Goal: Transaction & Acquisition: Purchase product/service

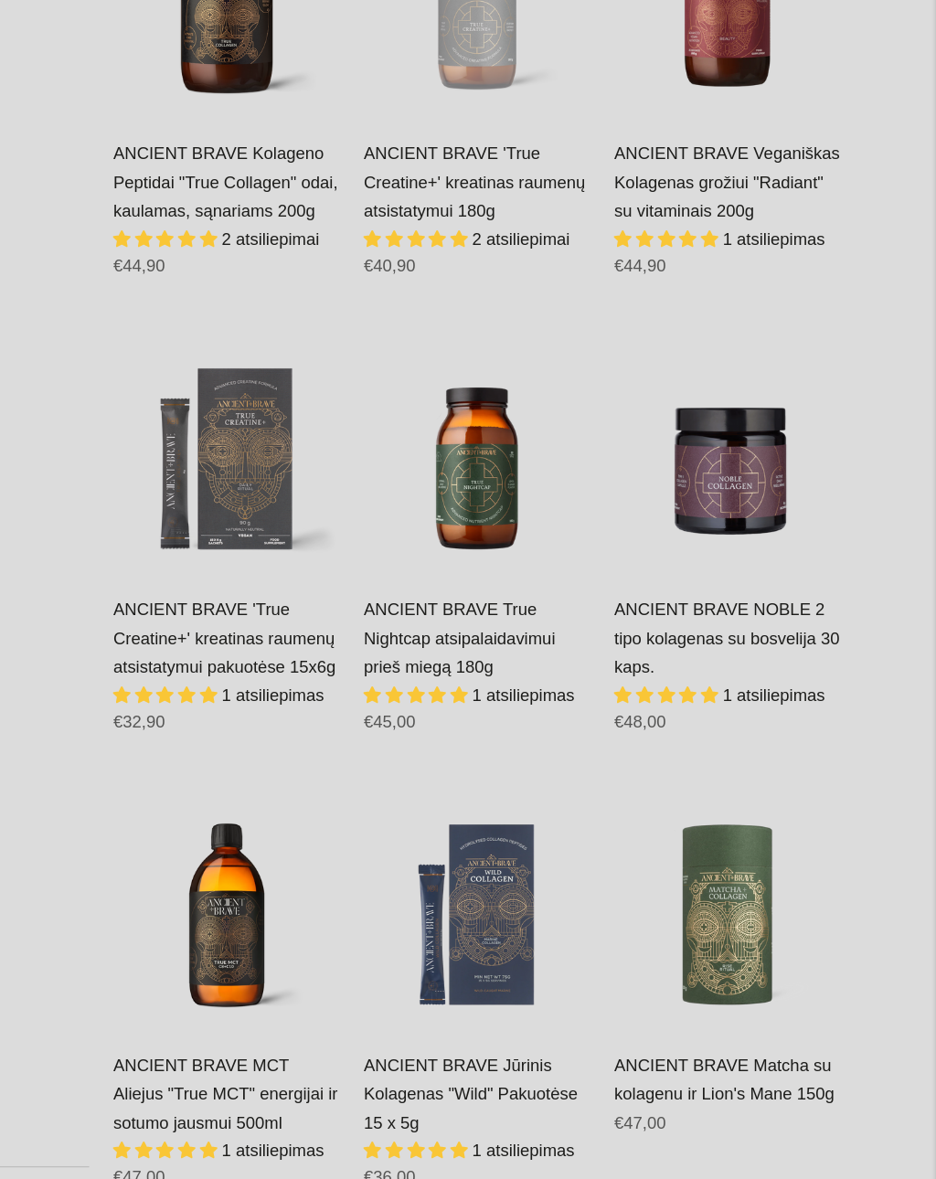
scroll to position [692, 0]
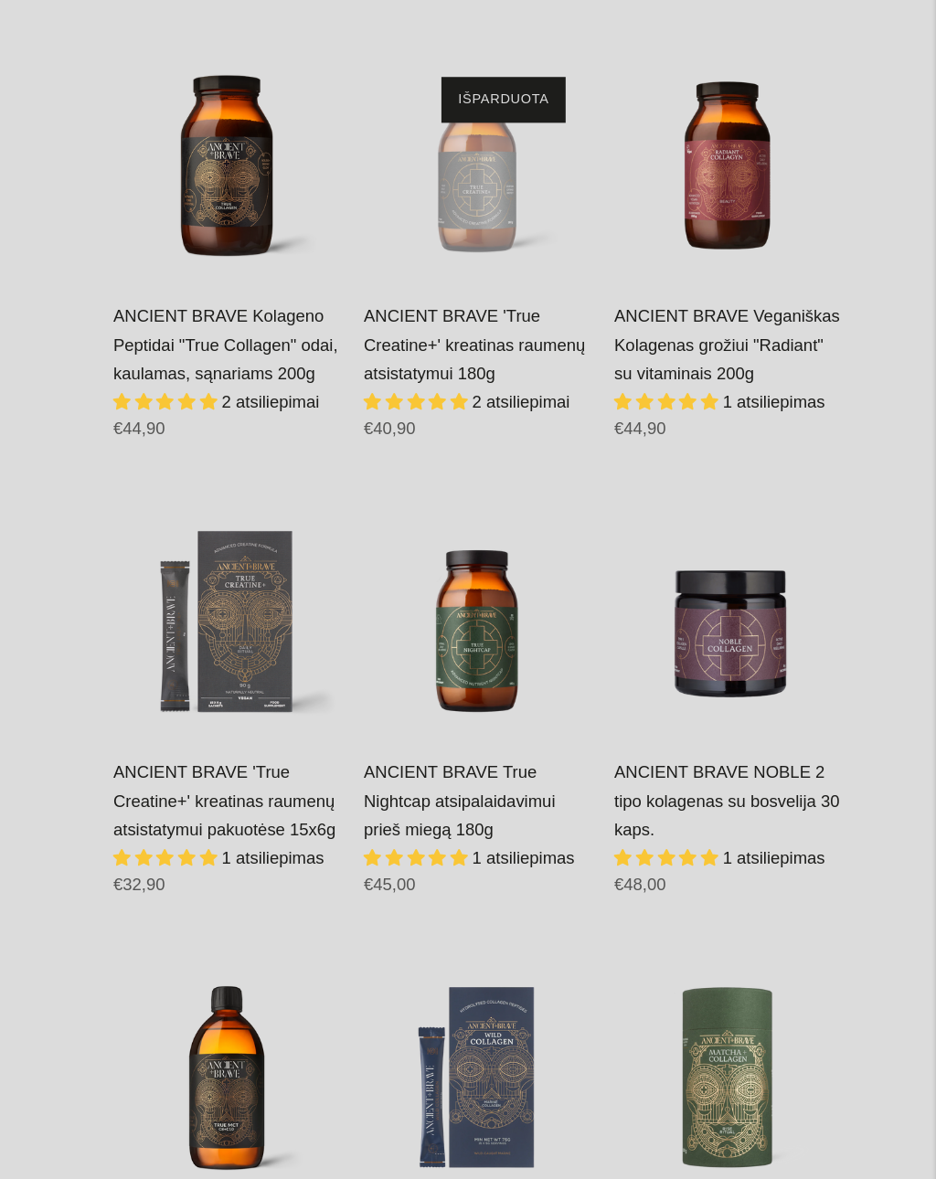
click at [502, 375] on link "ANCIENT BRAVE 'True Creatine+' kreatinas raumenų atsistatymui 180g" at bounding box center [586, 404] width 168 height 58
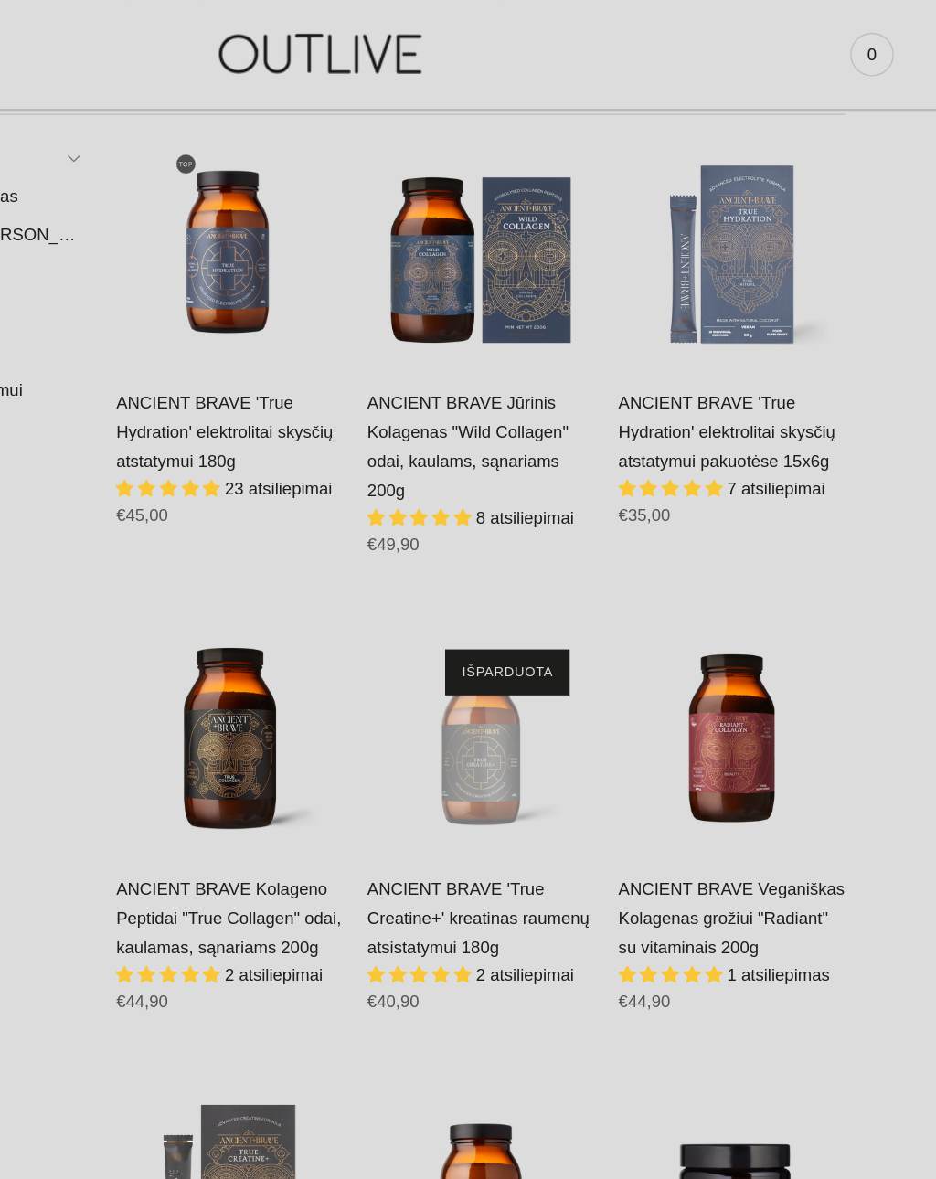
scroll to position [0, 0]
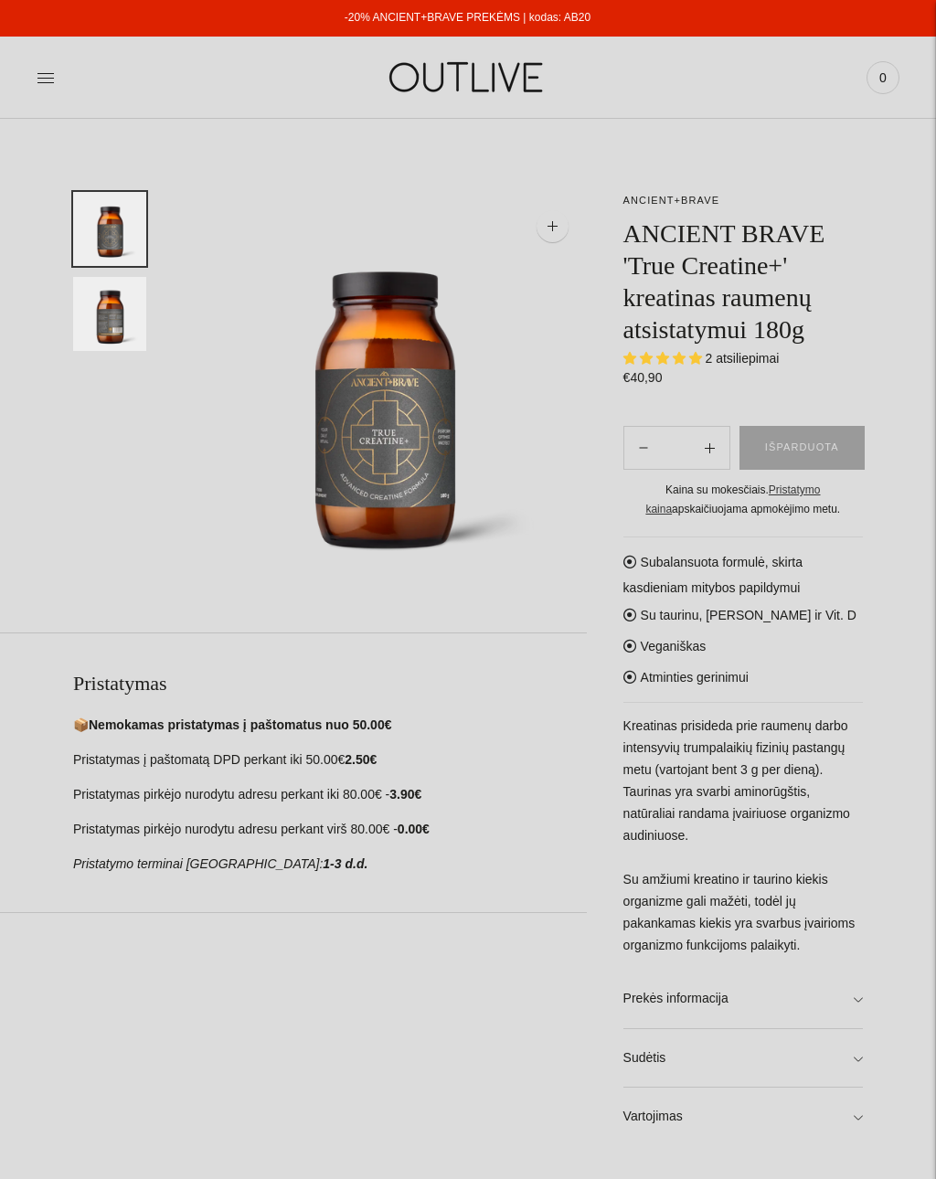
select select "**********"
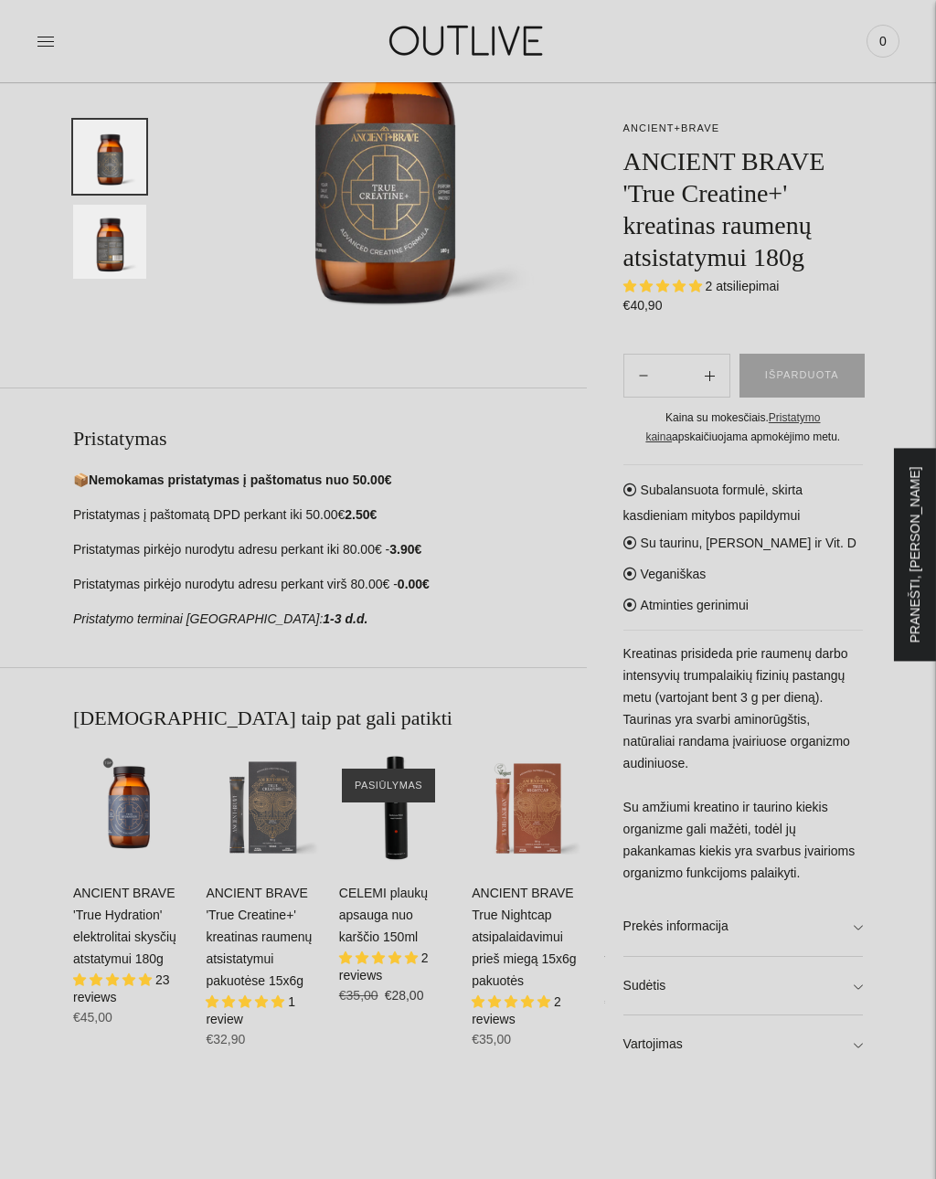
scroll to position [245, 0]
click at [861, 922] on link "Prekės informacija" at bounding box center [742, 926] width 239 height 58
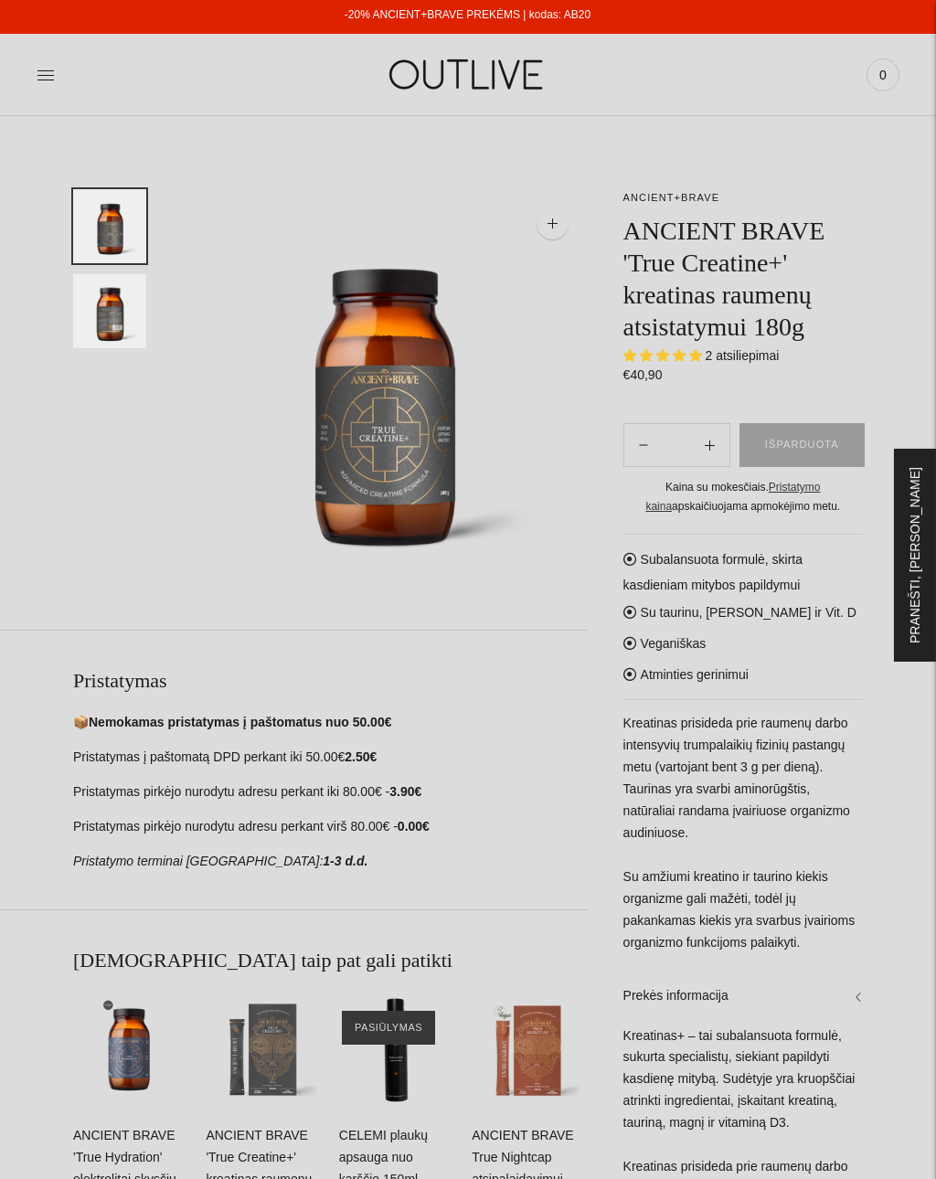
scroll to position [1, 0]
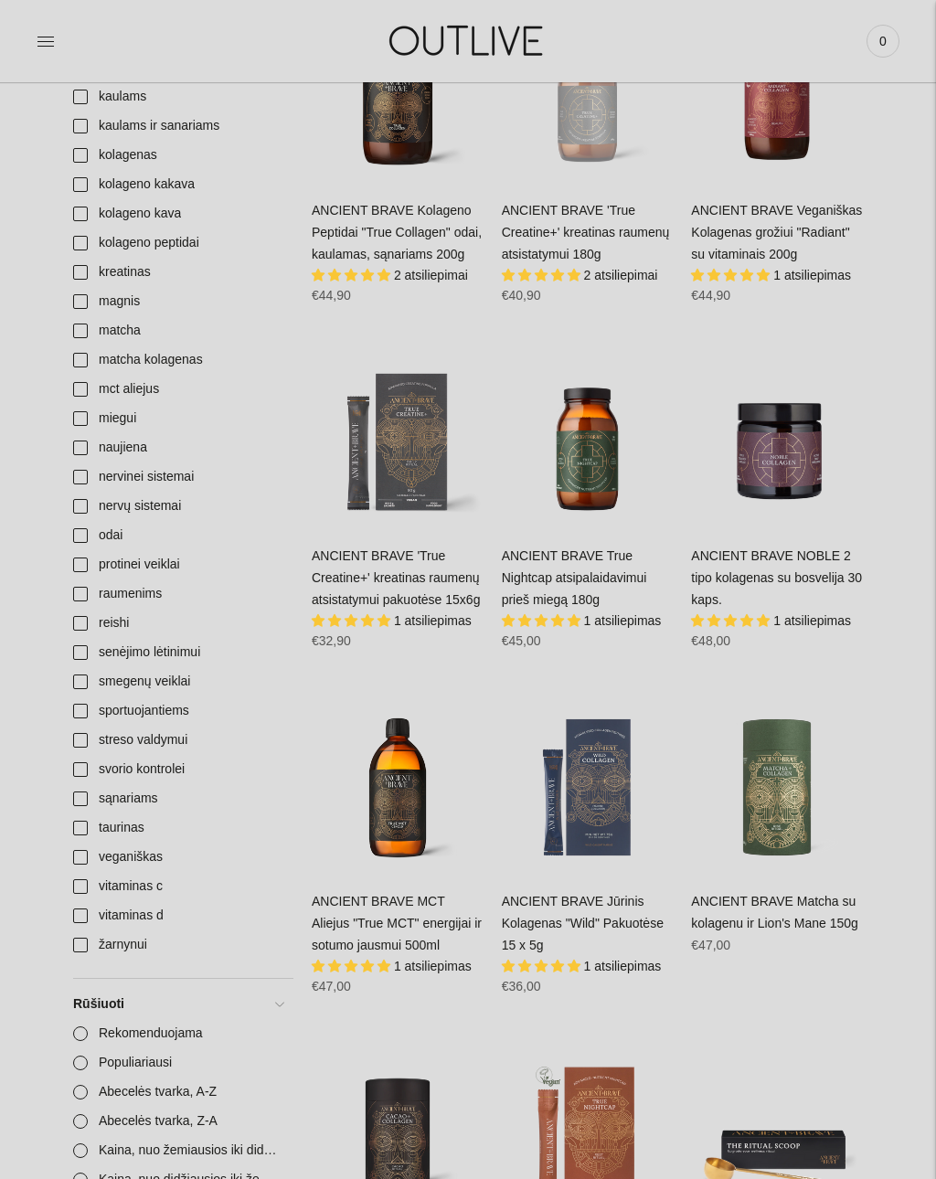
scroll to position [864, 0]
click at [403, 451] on div "ANCIENT BRAVE 'True Creatine+' kreatinas raumenų atsistatymui pakuotėse 15x6g\a" at bounding box center [398, 442] width 172 height 172
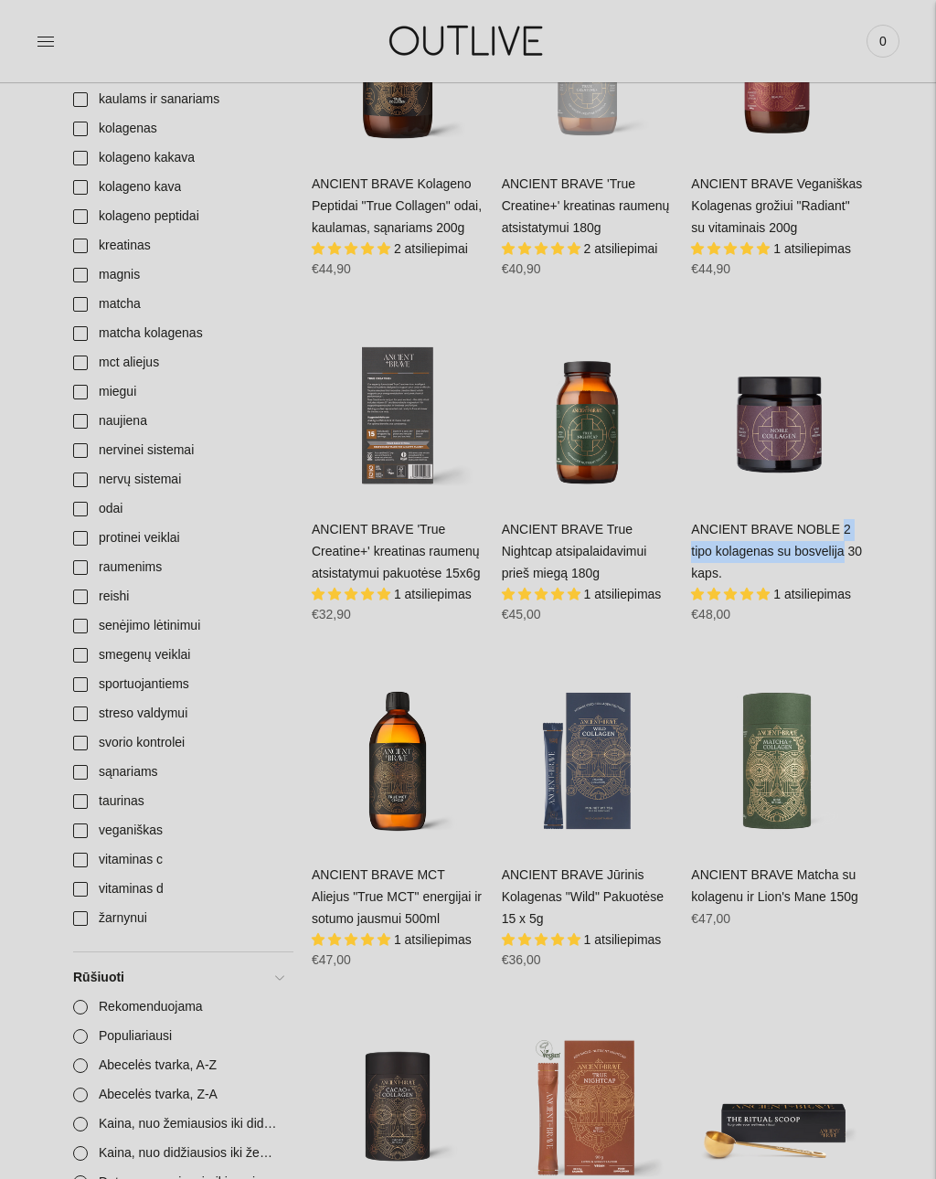
click at [903, 690] on div "Kategorija ANCIENT+BRAVE „Ancient+Brave“ - tai apdovanojimus pelniusios, inovat…" at bounding box center [468, 838] width 936 height 3073
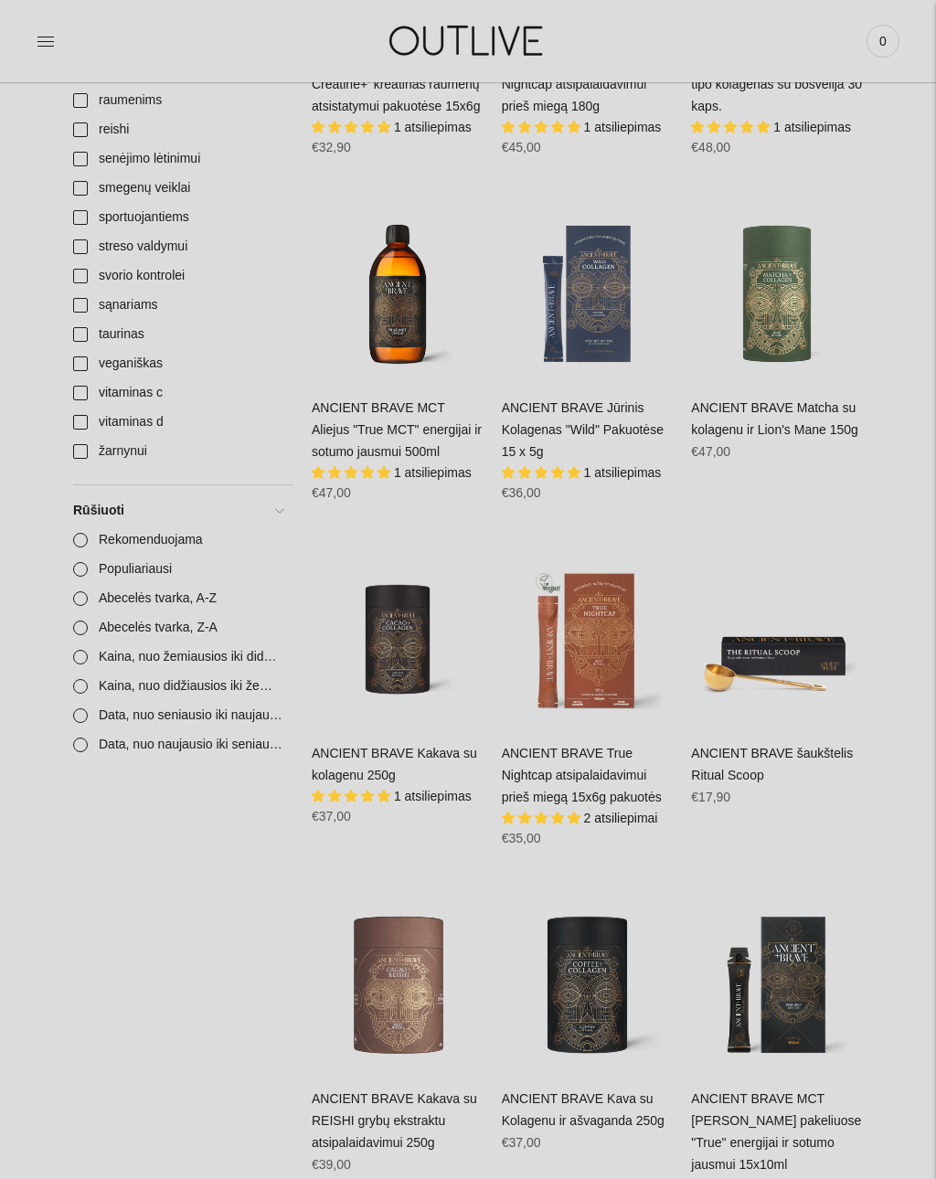
scroll to position [1356, 0]
click at [606, 419] on link "ANCIENT BRAVE Jūrinis Kolagenas "Wild" Pakuotėse 15 x 5g" at bounding box center [583, 430] width 162 height 58
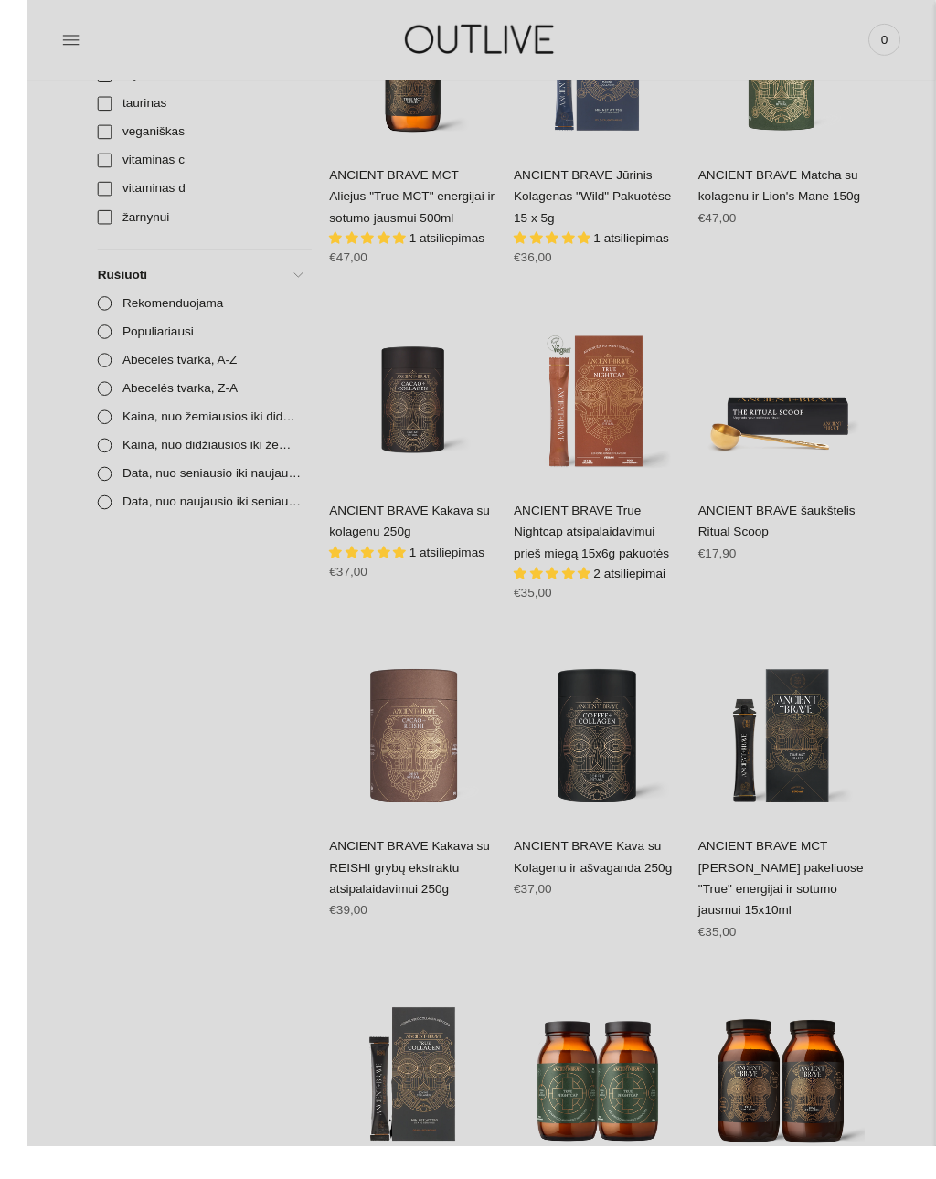
scroll to position [1596, 0]
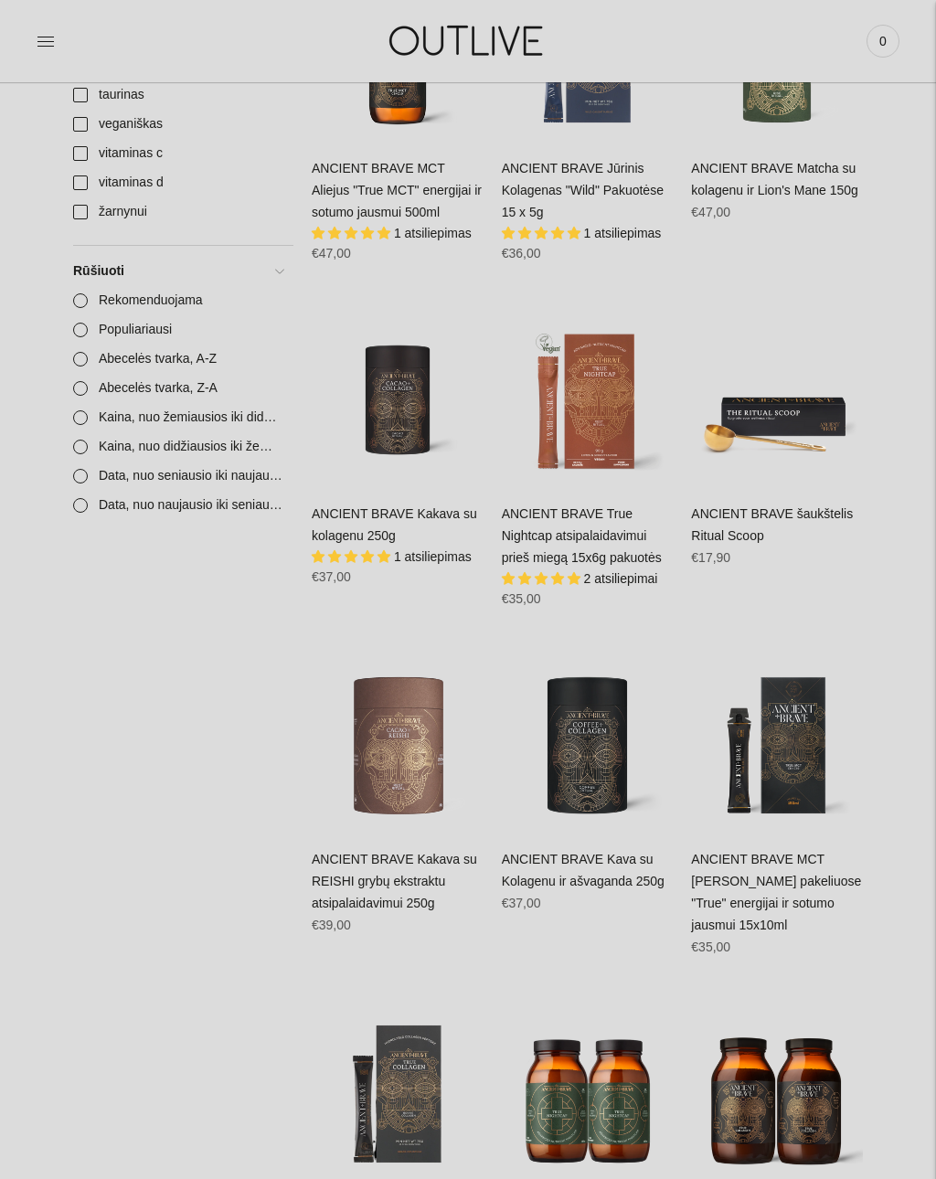
click at [603, 545] on link "ANCIENT BRAVE True Nightcap atsipalaidavimui prieš miegą 15x6g pakuotės" at bounding box center [582, 535] width 160 height 58
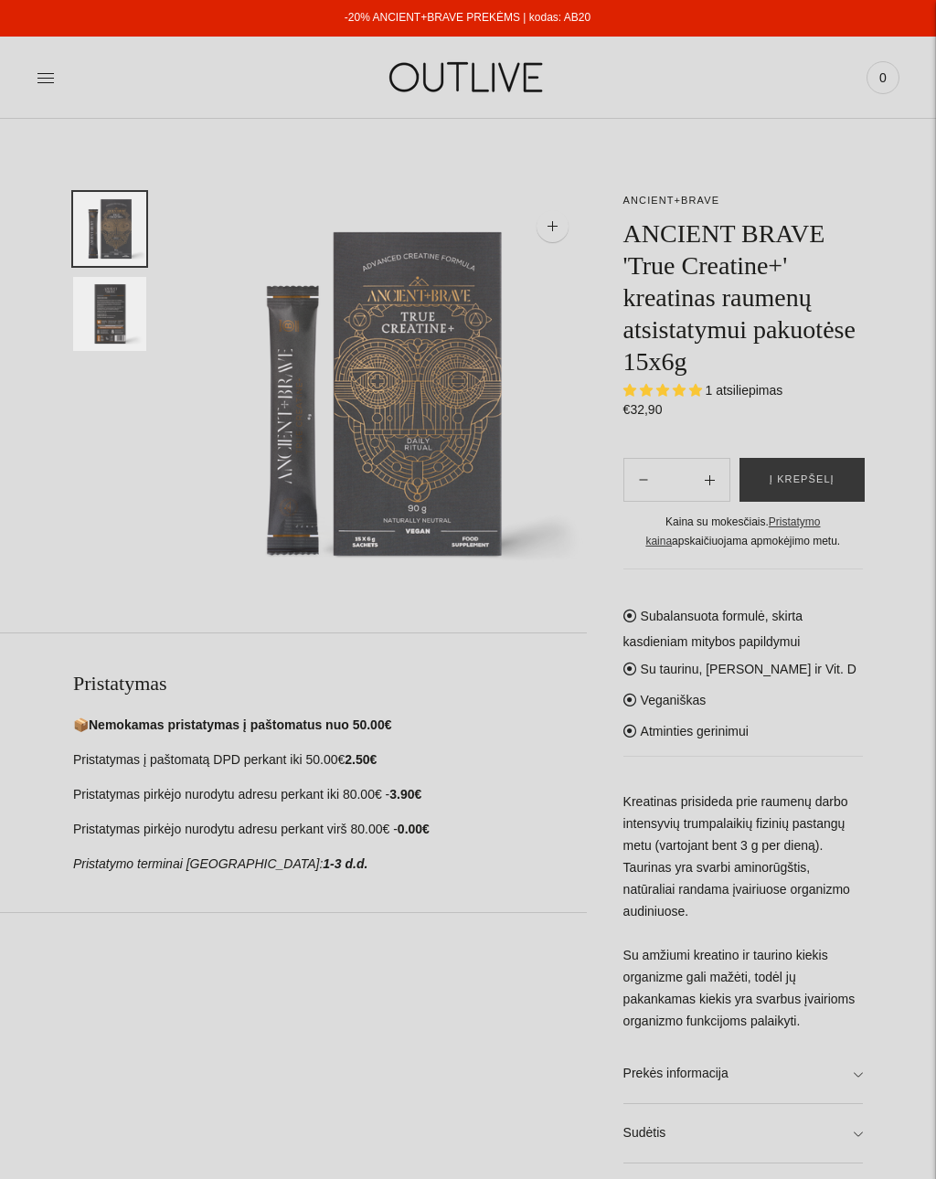
select select "**********"
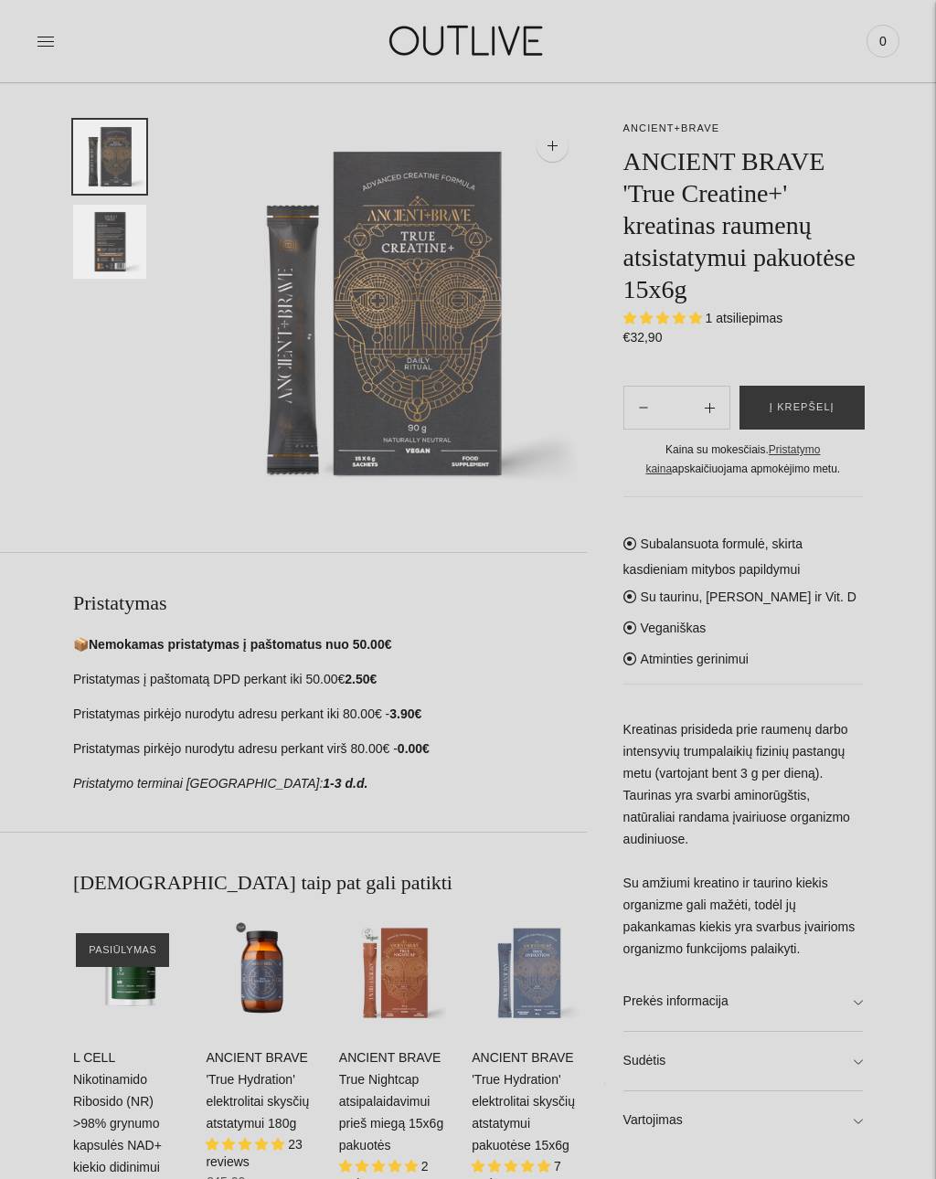
scroll to position [80, 0]
click at [825, 408] on span "Į krepšelį" at bounding box center [801, 407] width 65 height 18
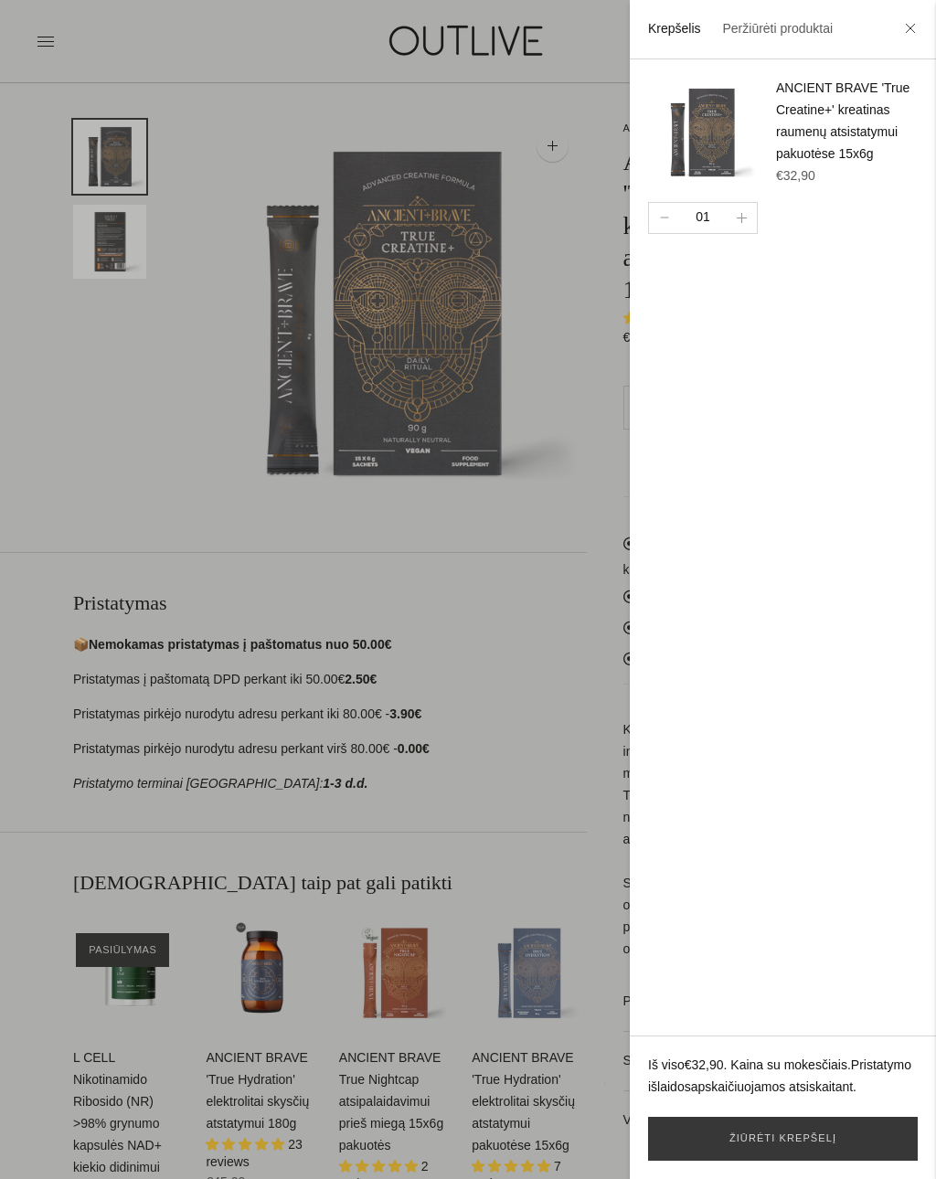
click at [178, 432] on div at bounding box center [468, 589] width 936 height 1179
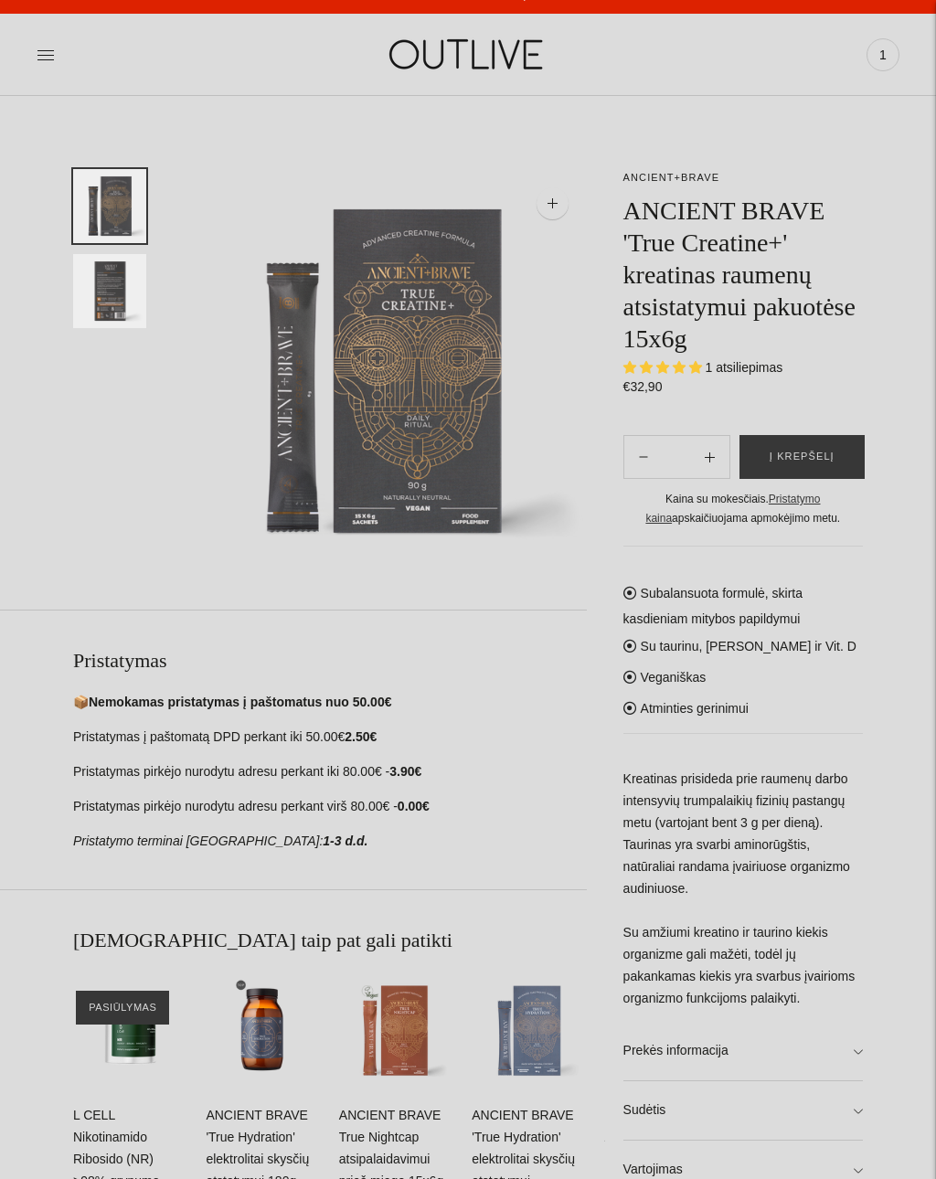
scroll to position [0, 0]
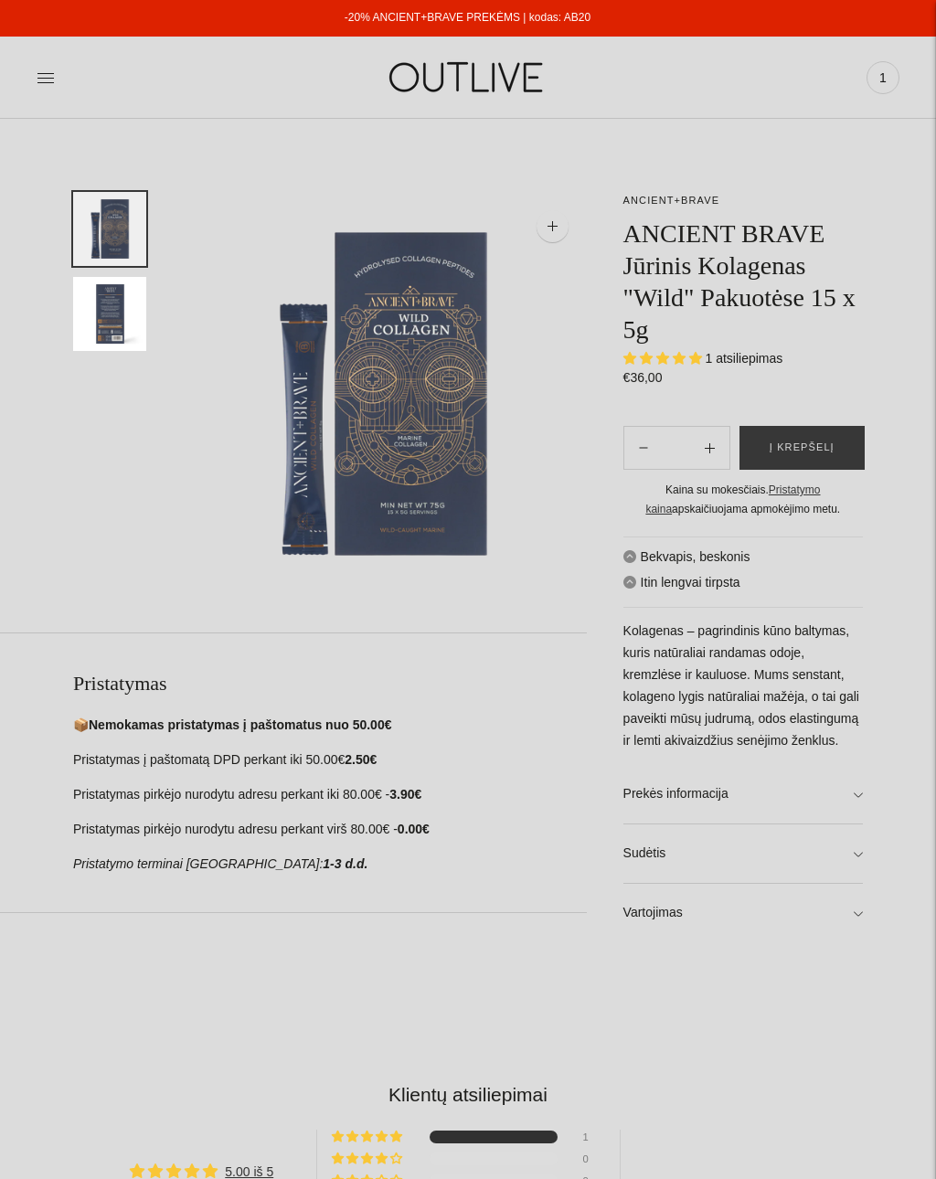
select select "**********"
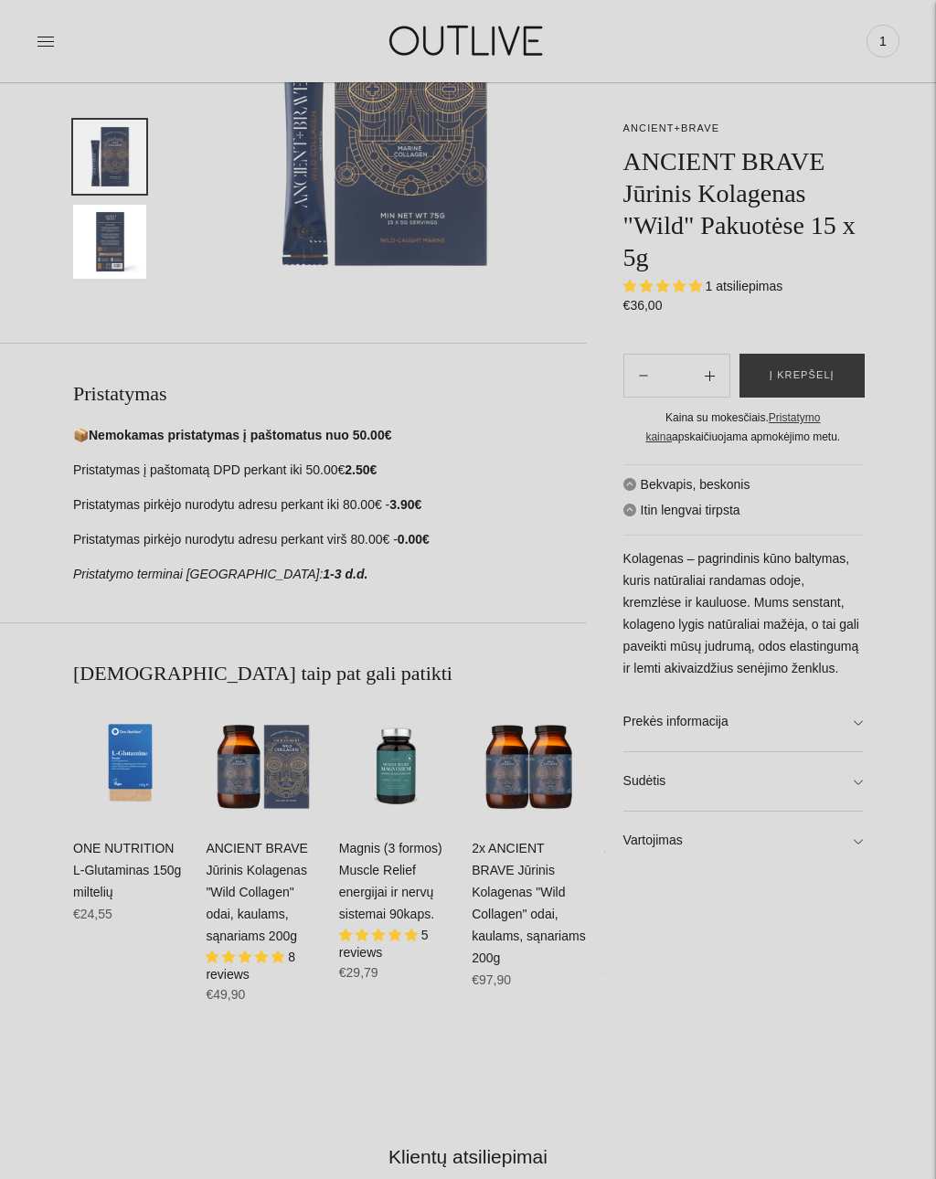
scroll to position [292, 0]
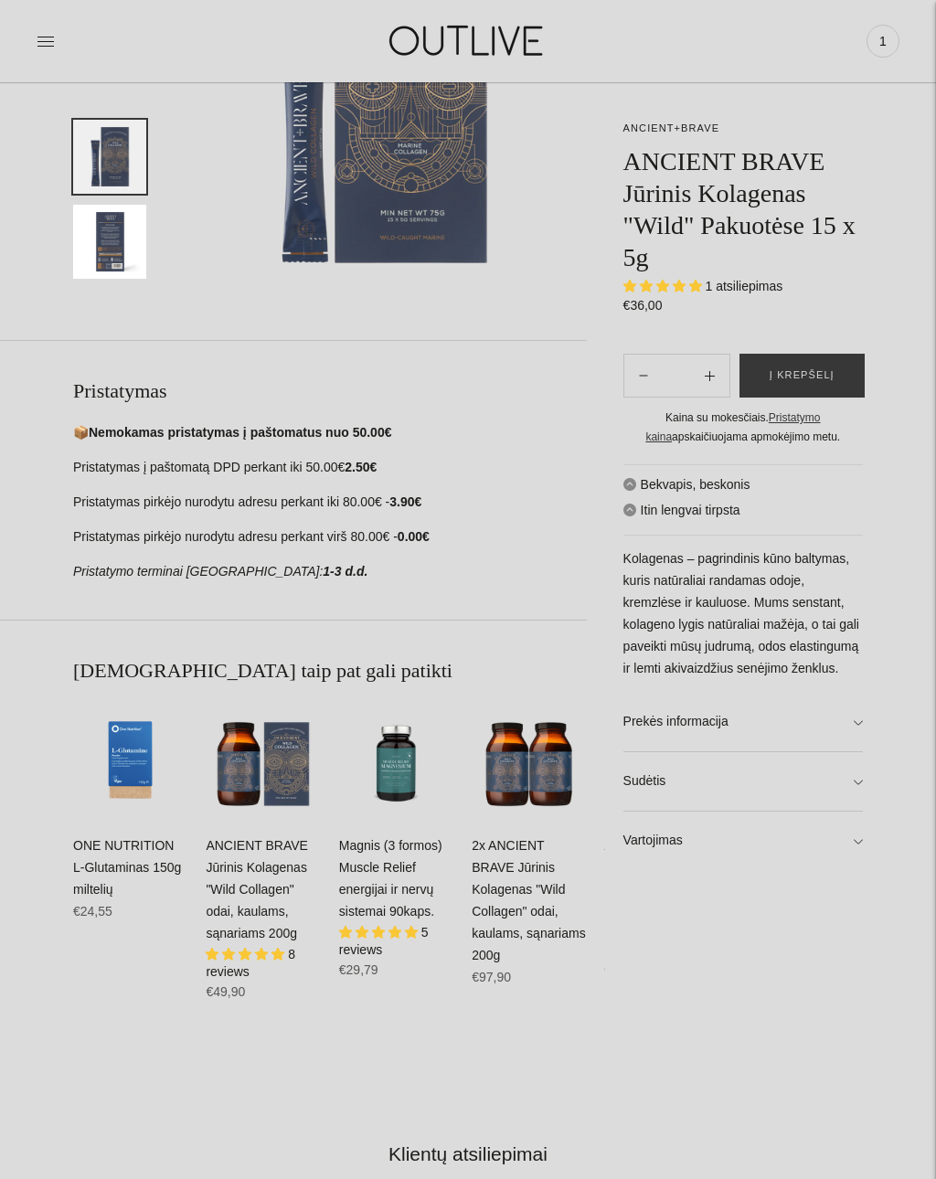
click at [862, 718] on link "Prekės informacija" at bounding box center [742, 722] width 239 height 58
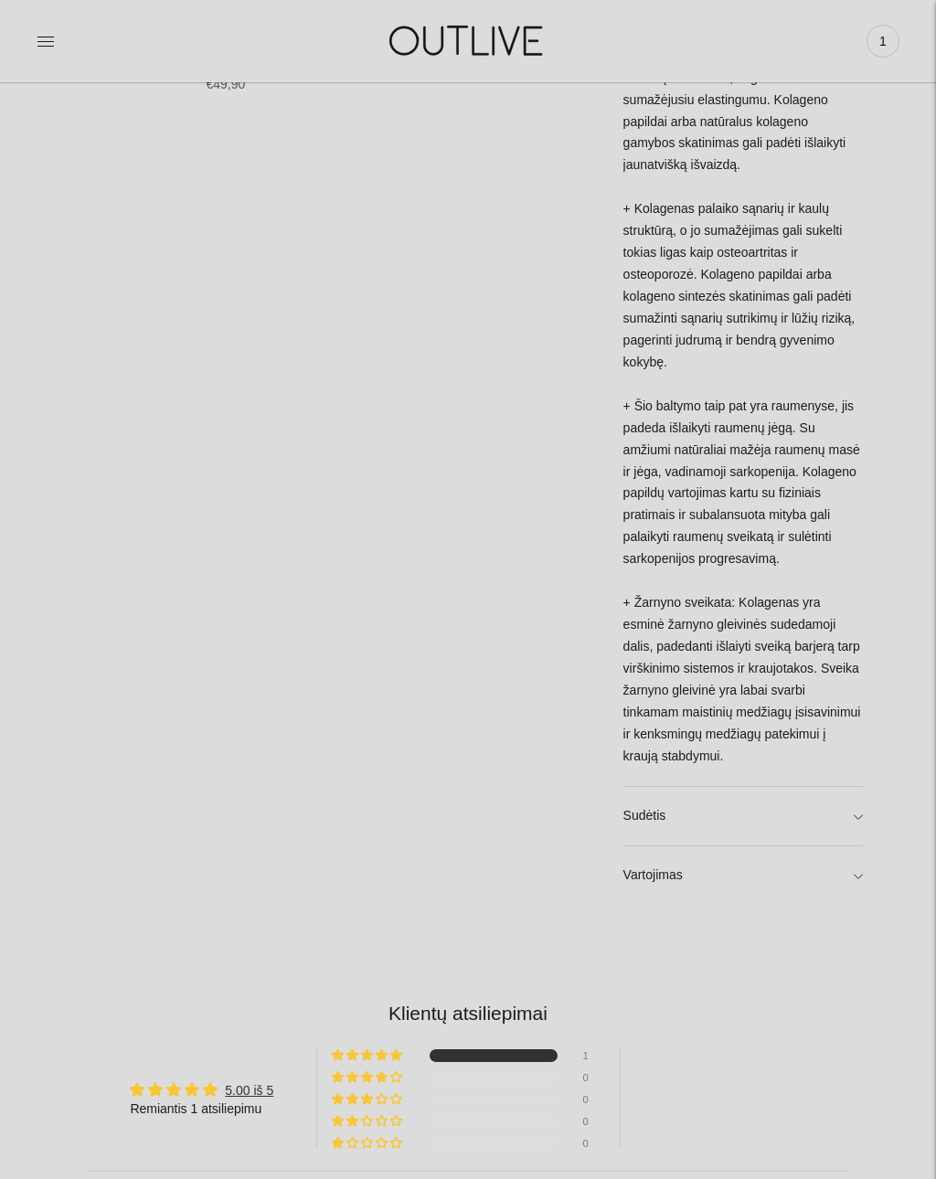
scroll to position [1258, 0]
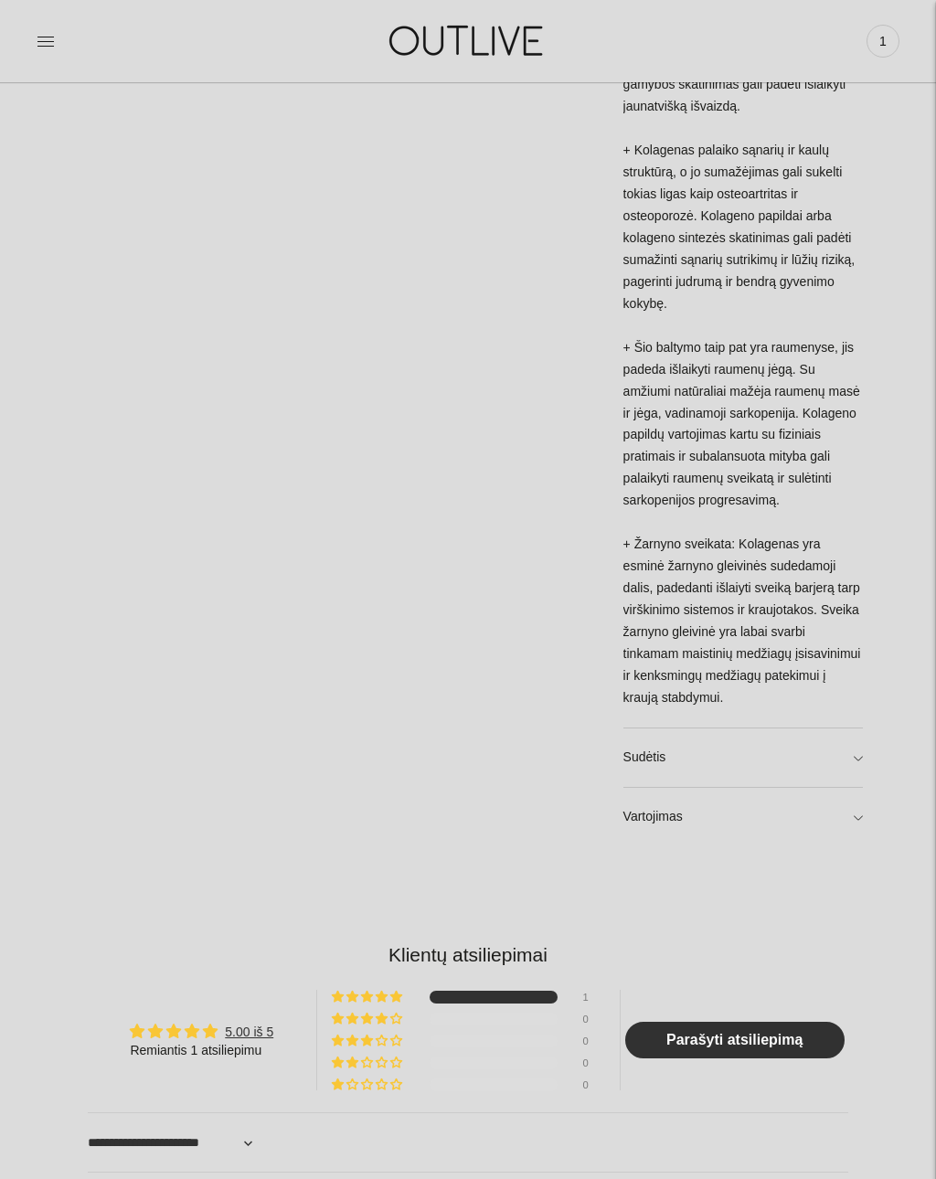
click at [862, 756] on link "Sudėtis" at bounding box center [742, 757] width 239 height 58
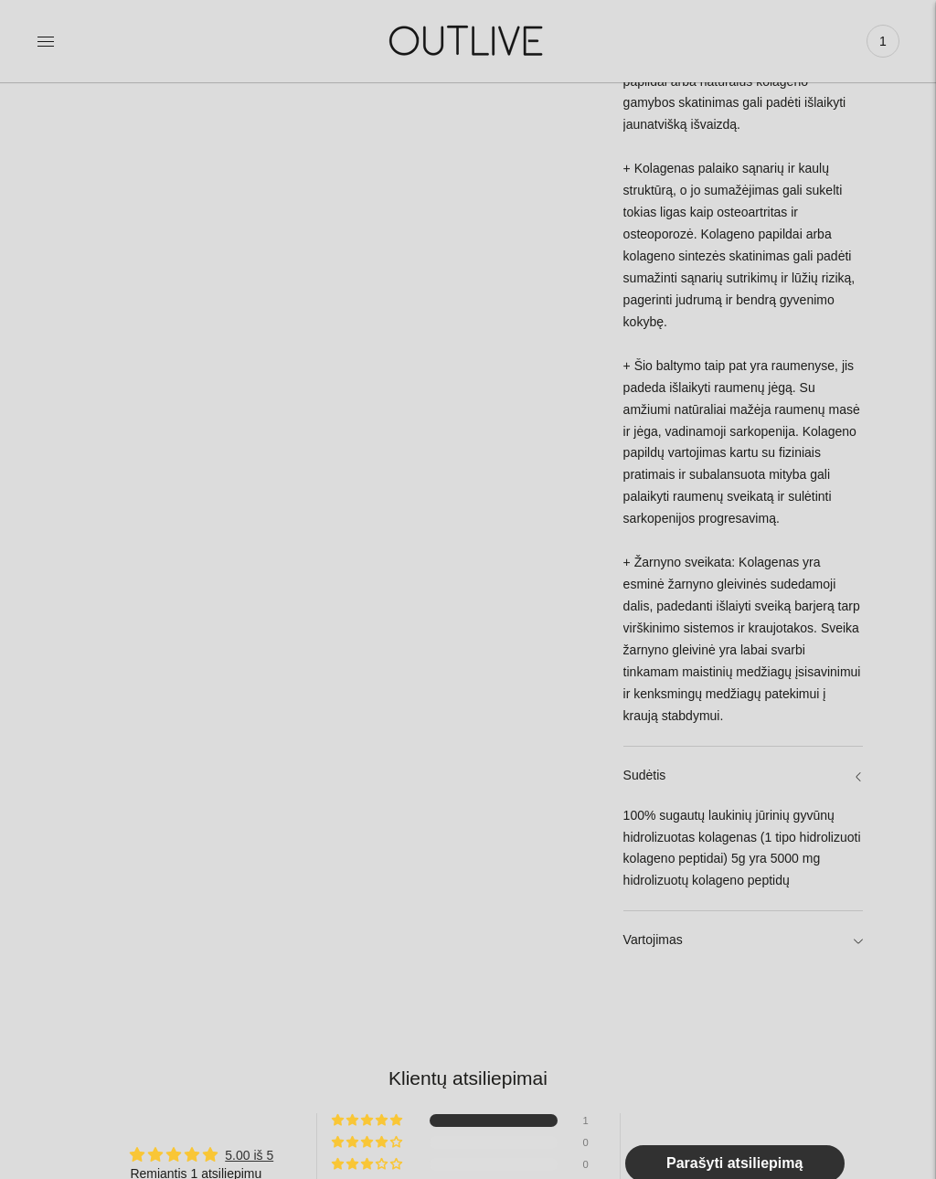
click at [875, 934] on div "**********" at bounding box center [468, 204] width 936 height 2540
click at [862, 940] on link "Vartojimas" at bounding box center [742, 940] width 239 height 58
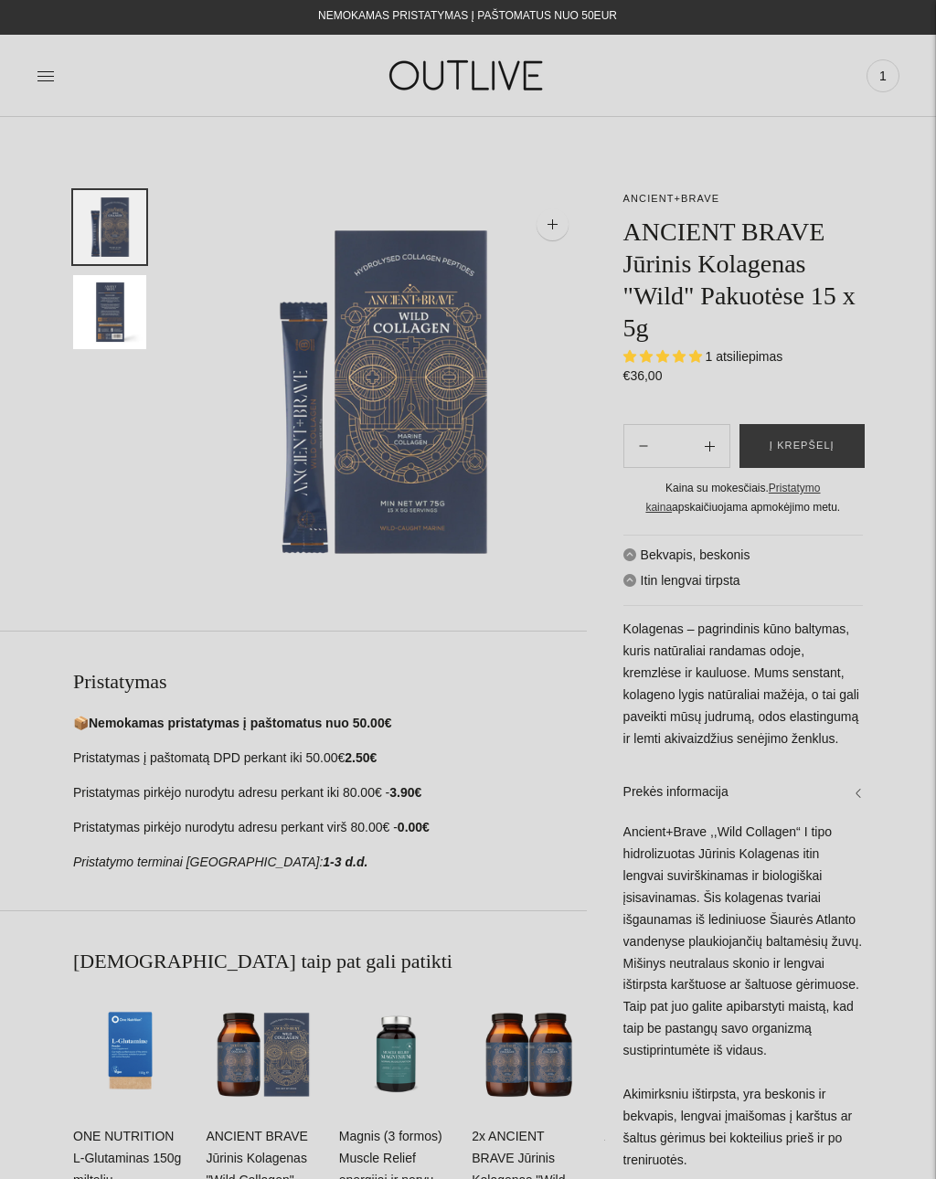
scroll to position [0, 0]
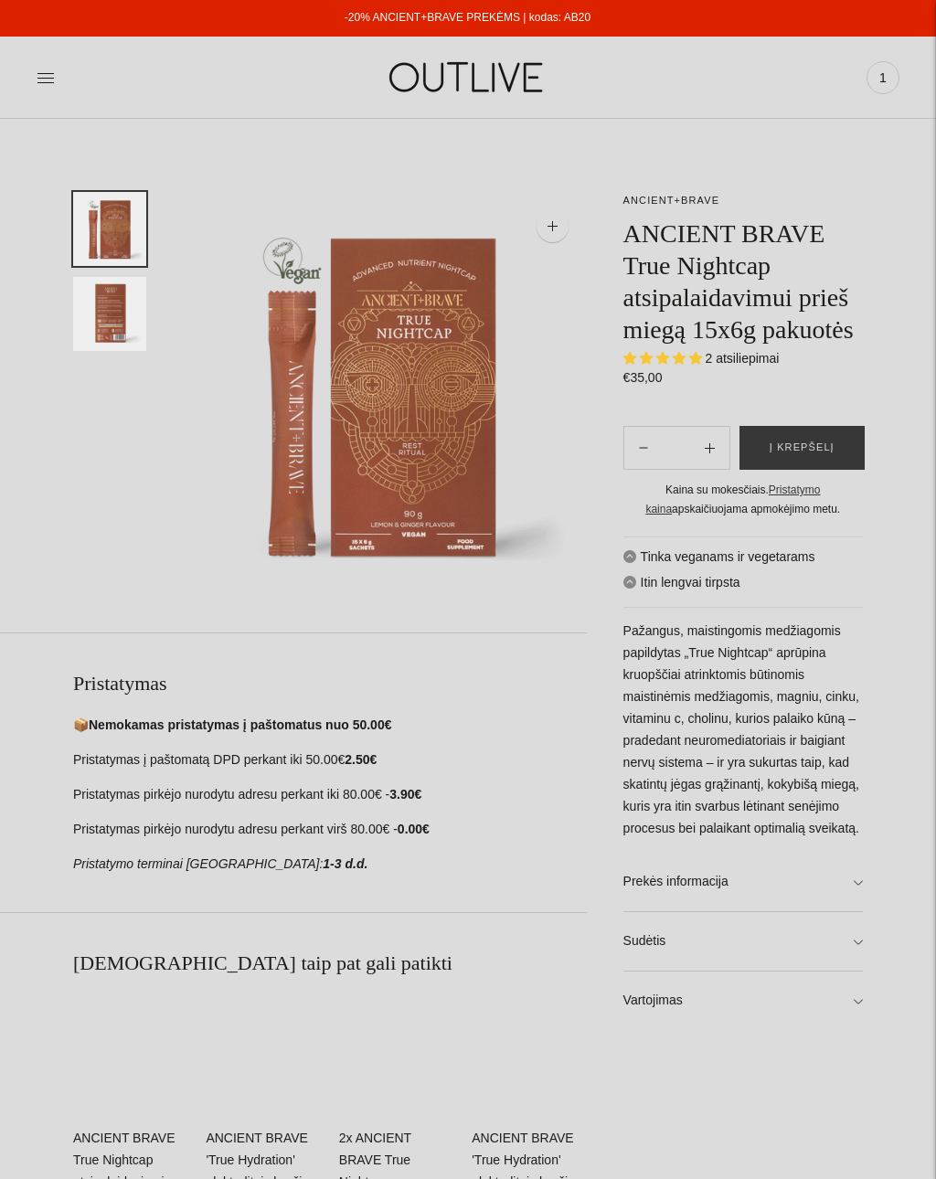
select select "**********"
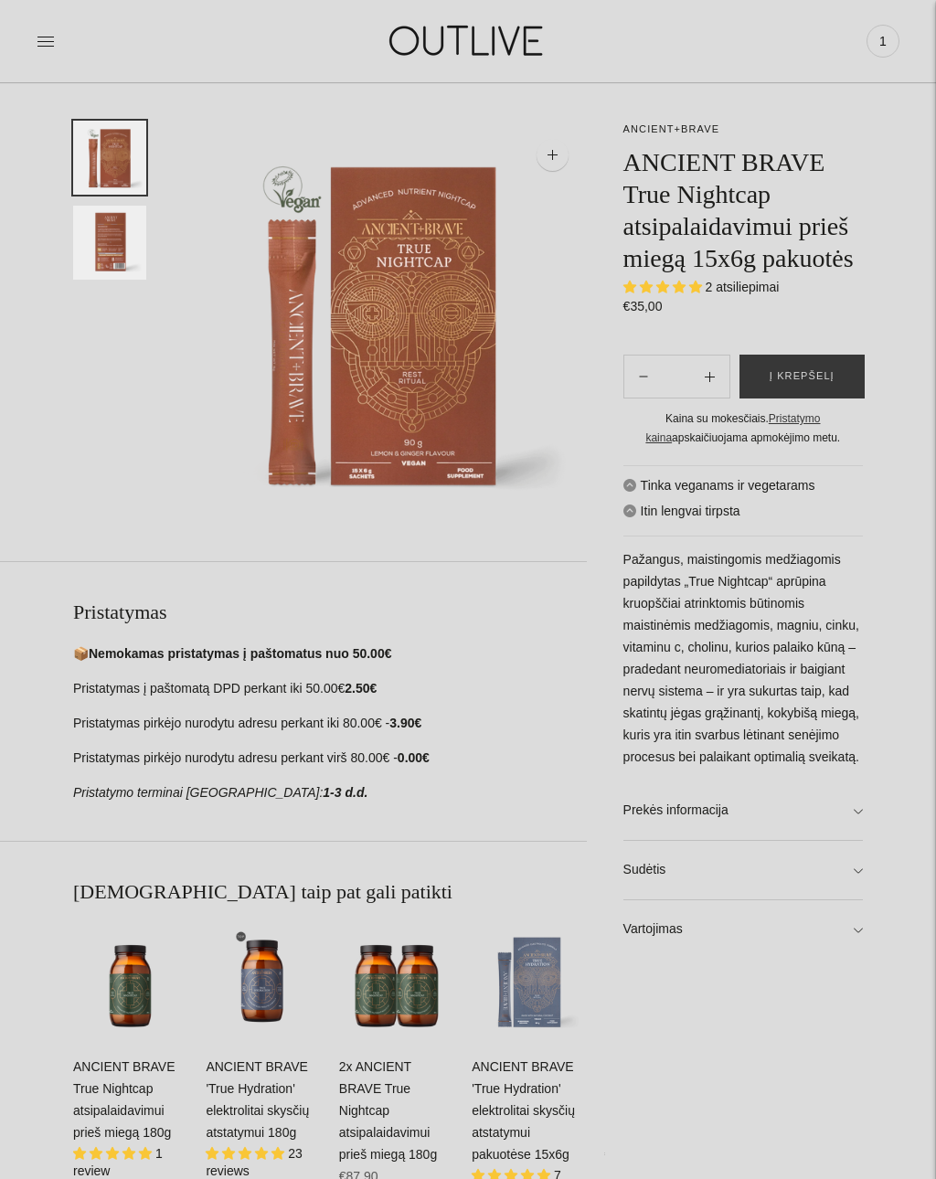
scroll to position [71, 0]
click at [860, 899] on link "Sudėtis" at bounding box center [742, 870] width 239 height 58
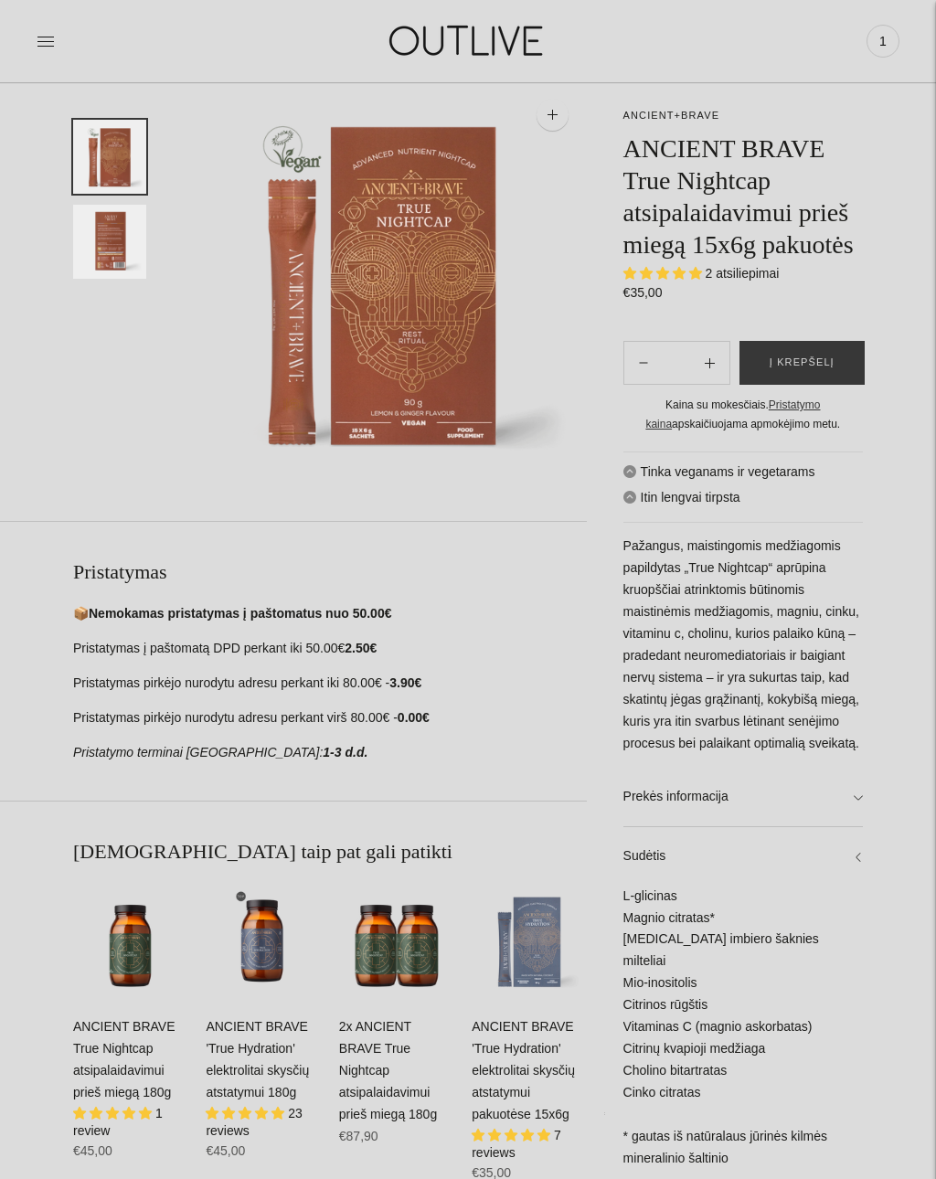
scroll to position [0, 0]
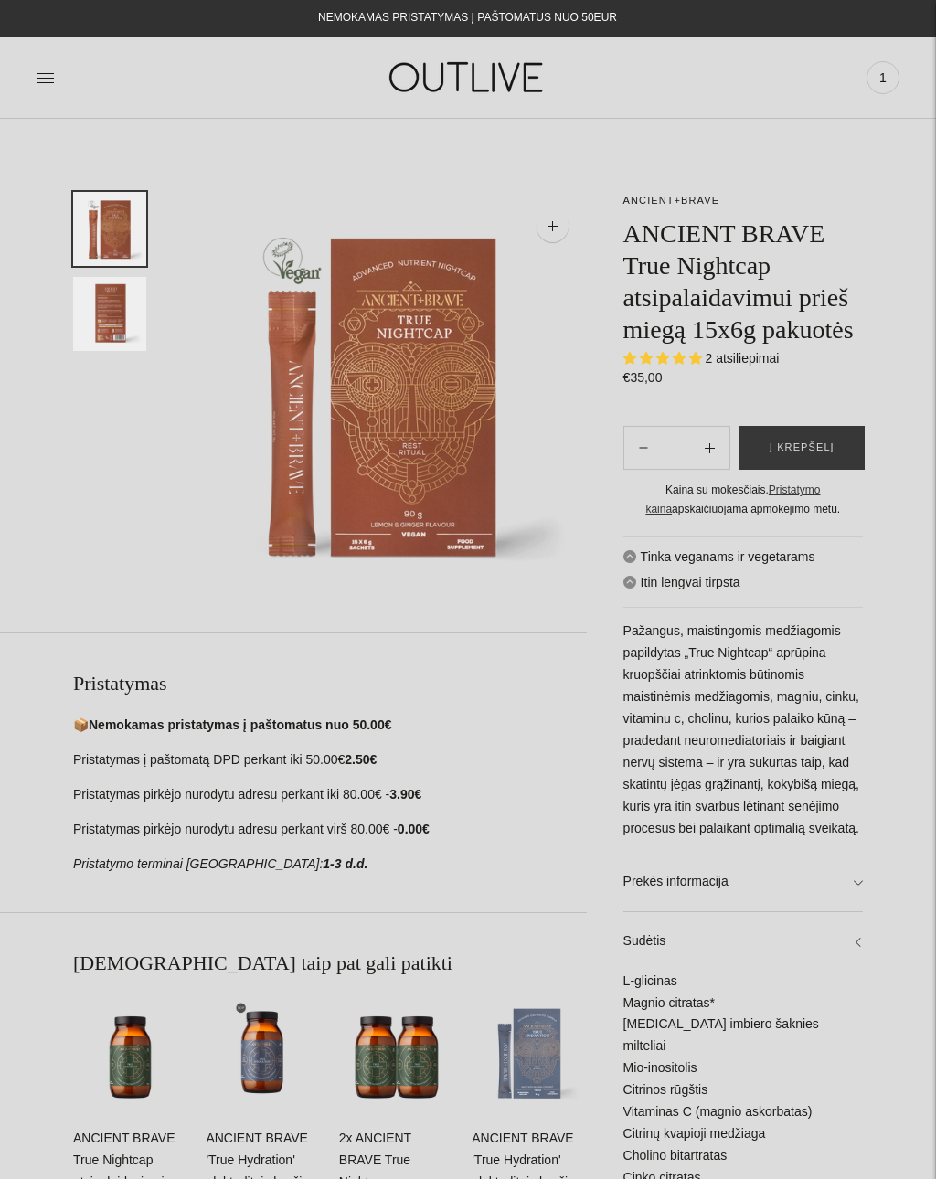
click at [502, 69] on img at bounding box center [468, 77] width 228 height 63
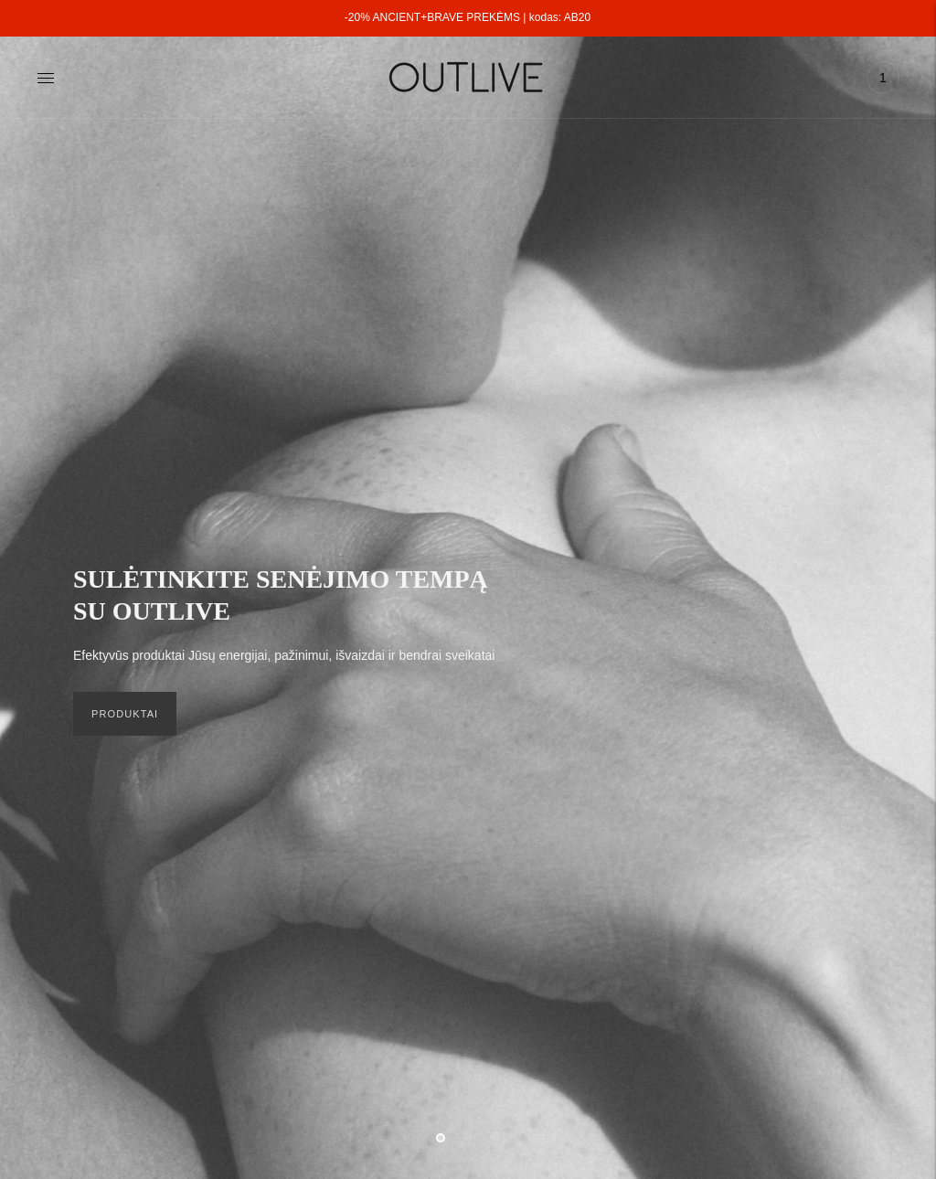
click at [53, 64] on link at bounding box center [46, 78] width 18 height 40
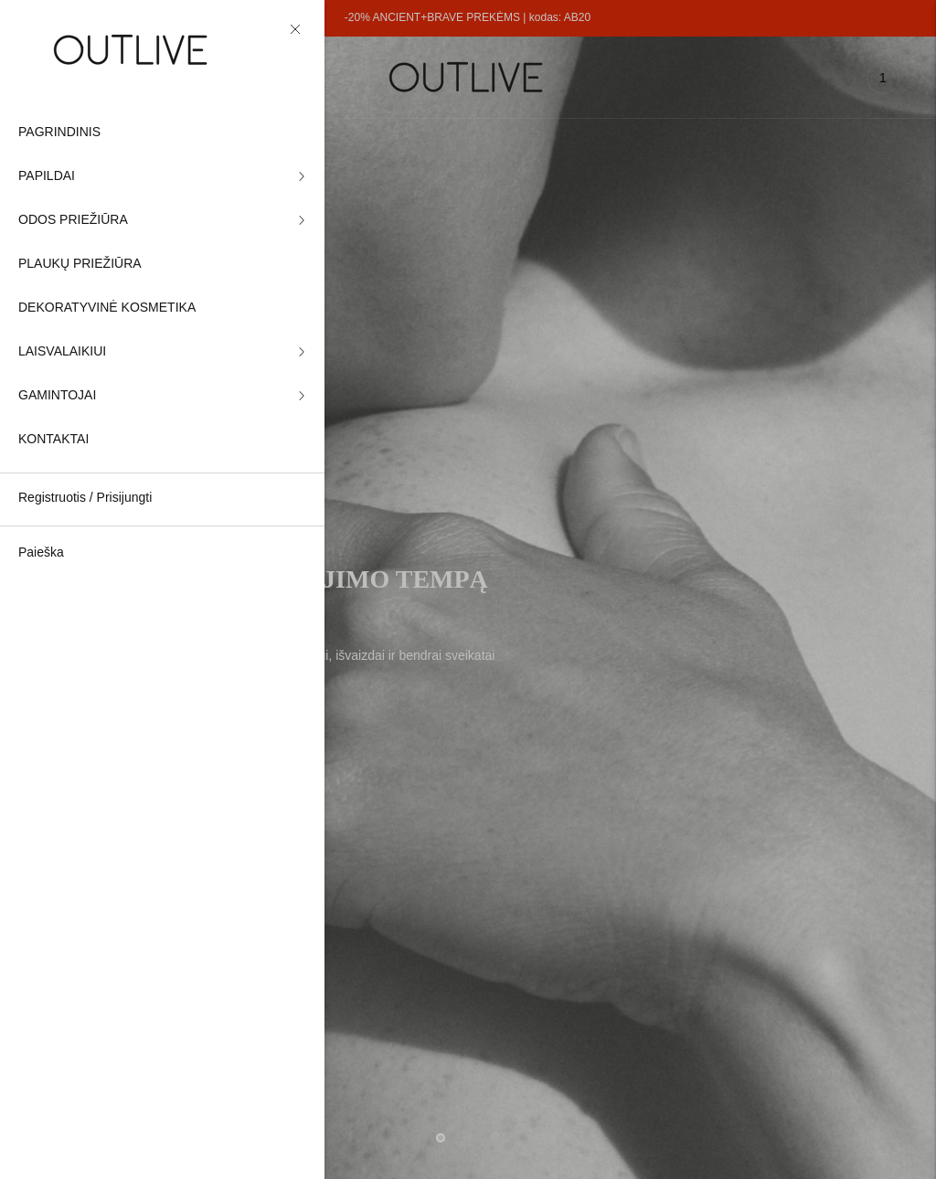
click at [55, 172] on span "PAPILDAI" at bounding box center [46, 176] width 57 height 22
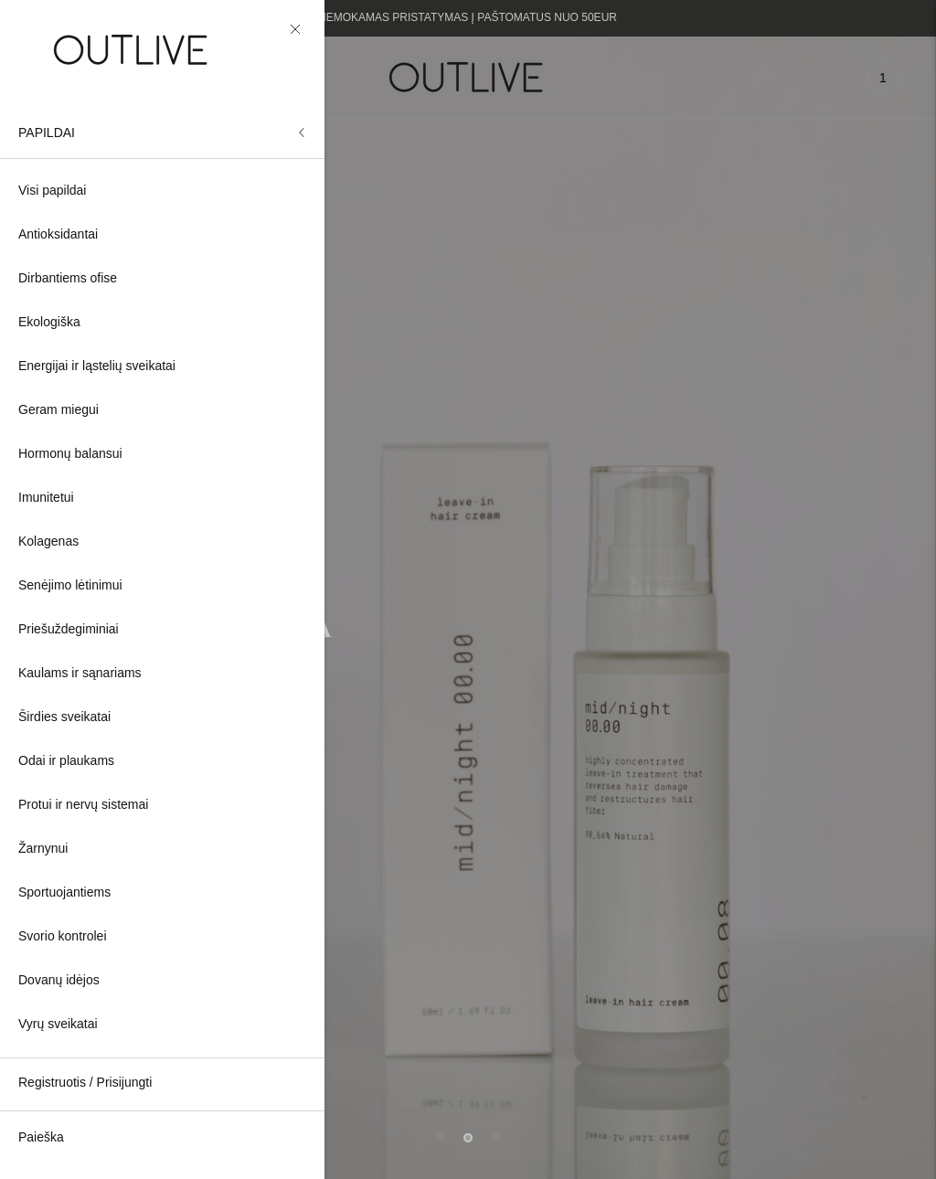
click at [69, 237] on span "Antioksidantai" at bounding box center [58, 235] width 80 height 22
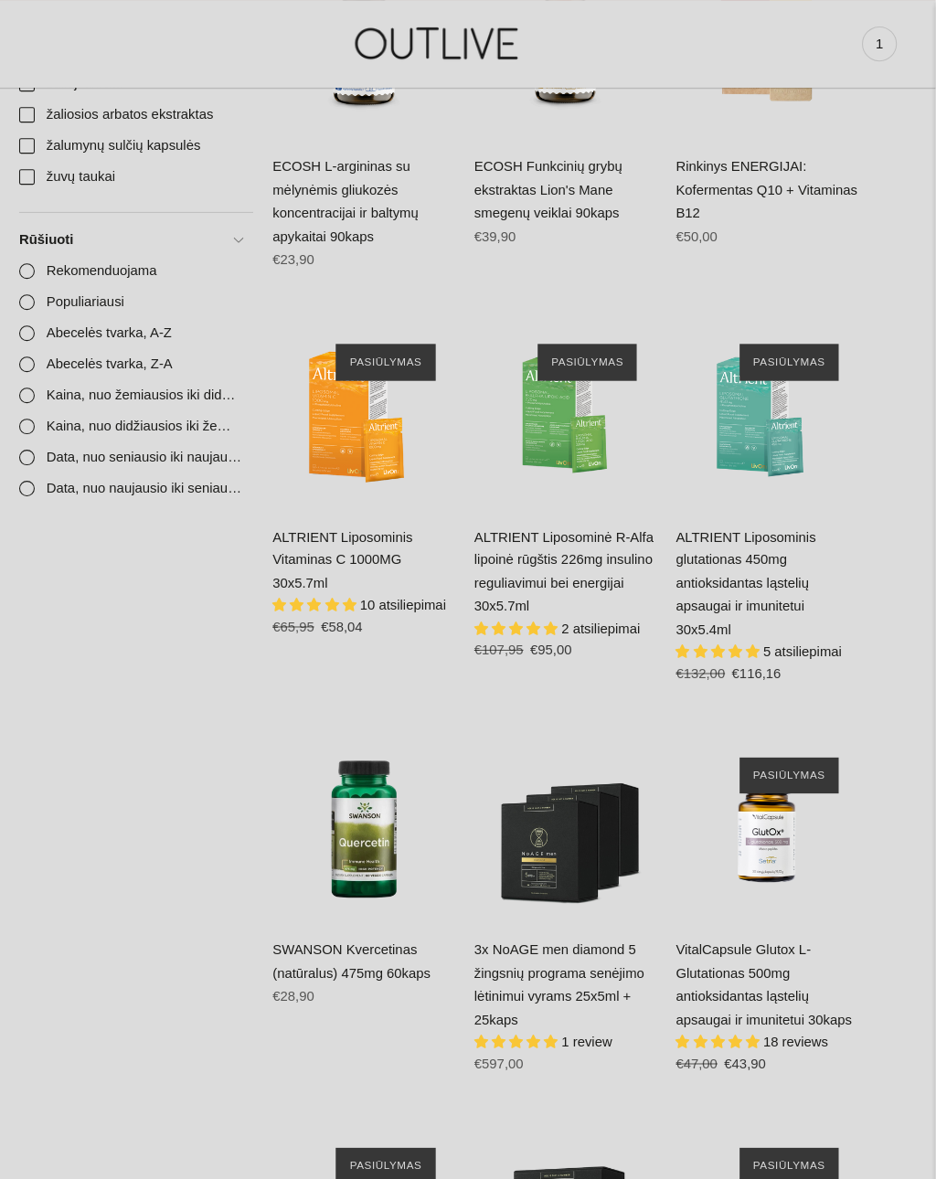
scroll to position [2677, 0]
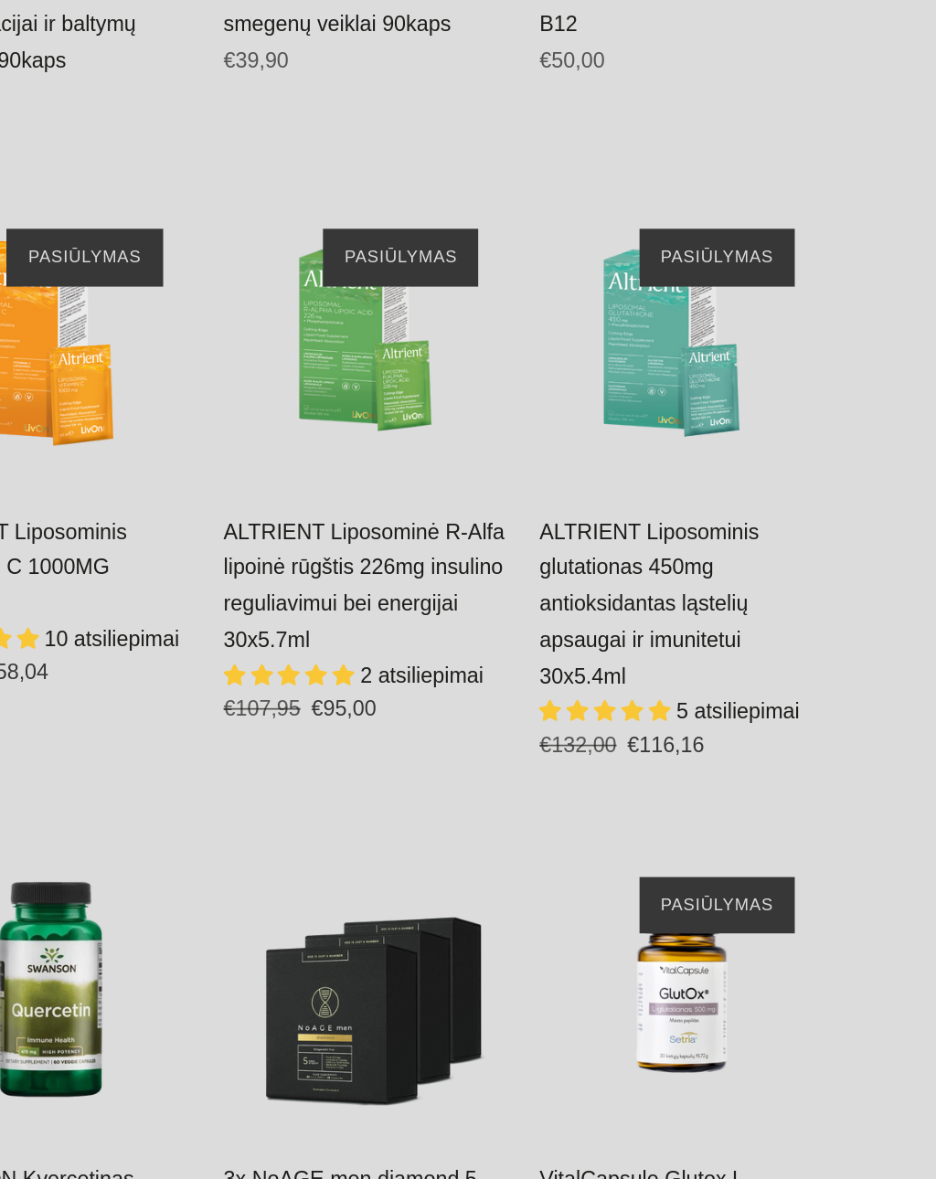
click at [502, 498] on link "ALTRIENT Liposominė R-Alfa lipoinė rūgštis 226mg insulino reguliavimui bei ener…" at bounding box center [586, 538] width 169 height 80
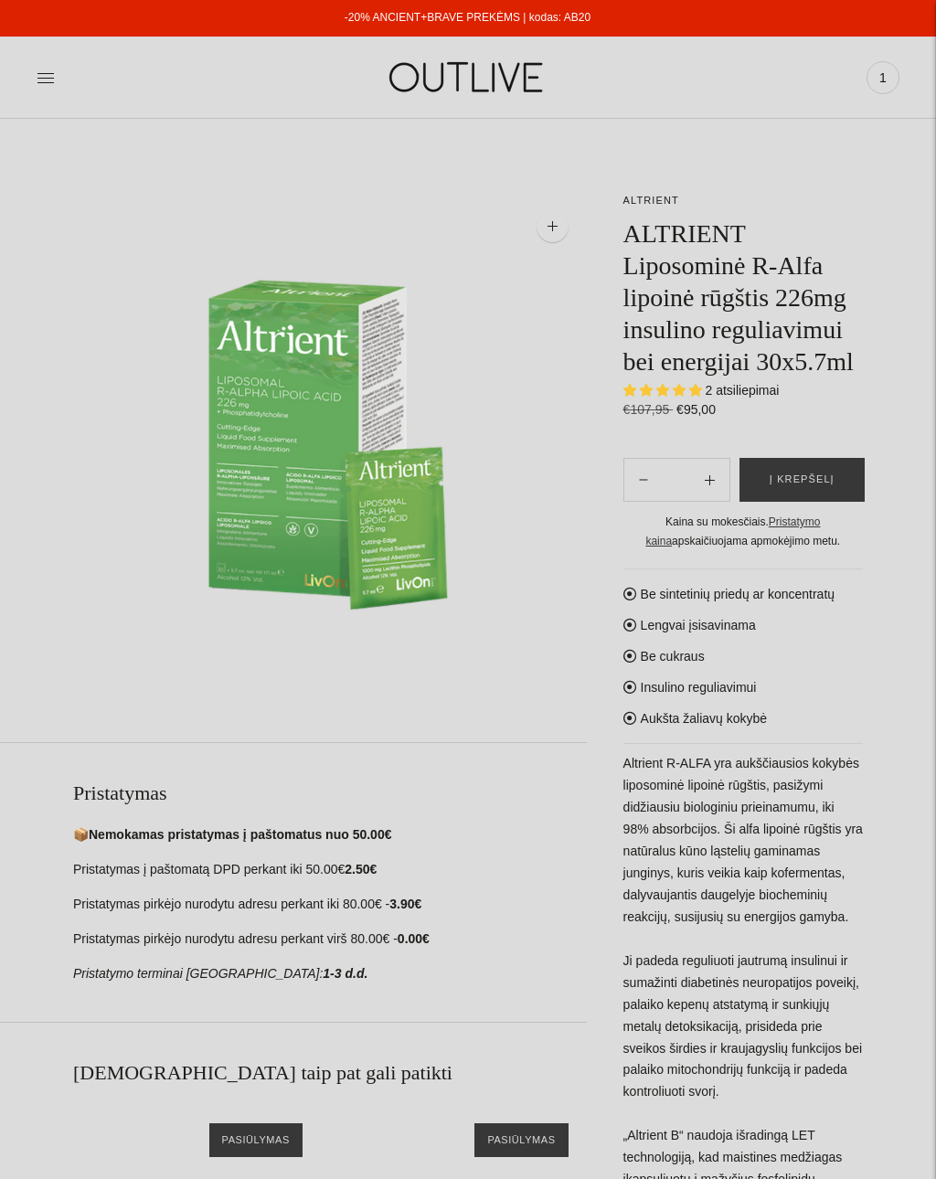
select select "**********"
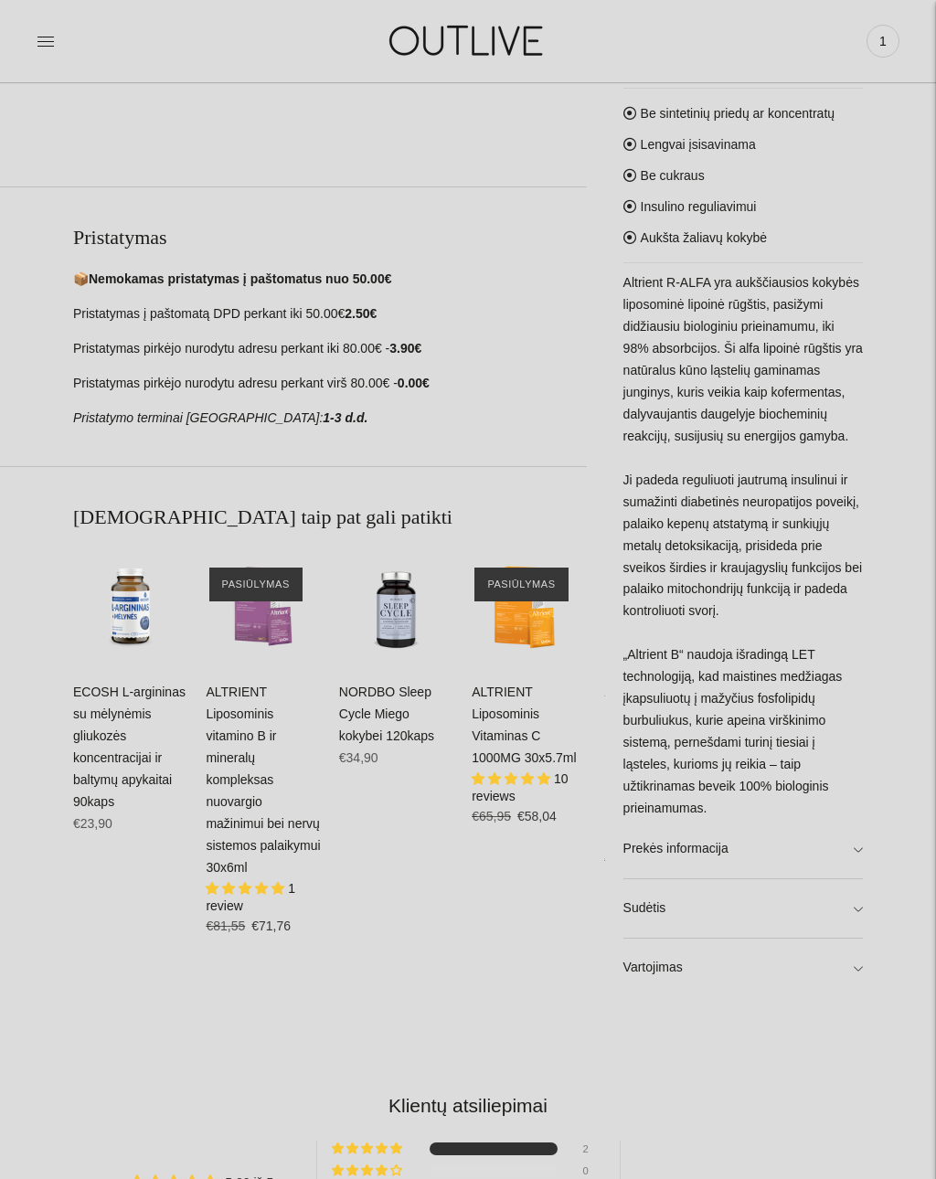
scroll to position [556, 0]
click at [874, 912] on div "**********" at bounding box center [468, 659] width 936 height 2046
click at [852, 903] on link "Sudėtis" at bounding box center [742, 908] width 239 height 58
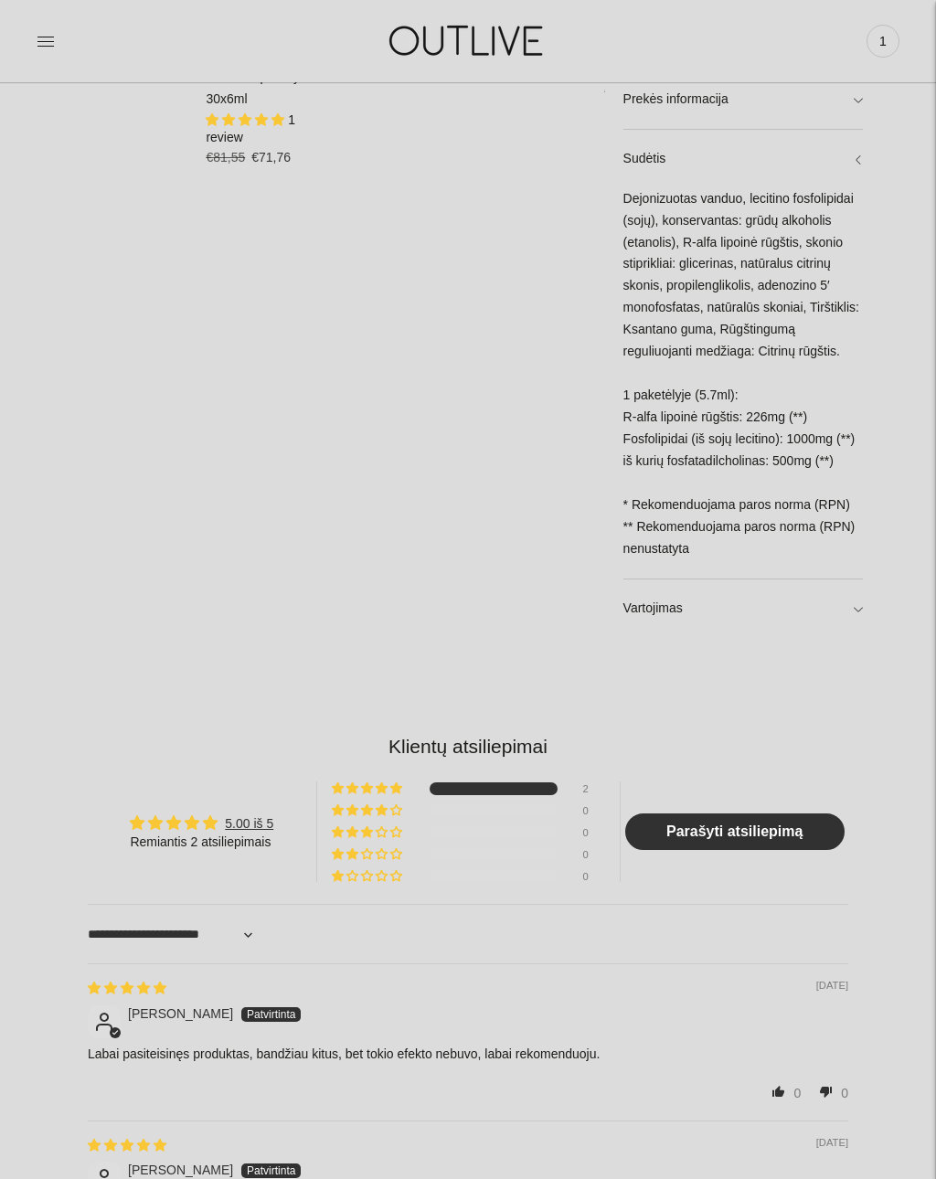
scroll to position [1324, 0]
click at [862, 611] on link "Vartojimas" at bounding box center [742, 608] width 239 height 58
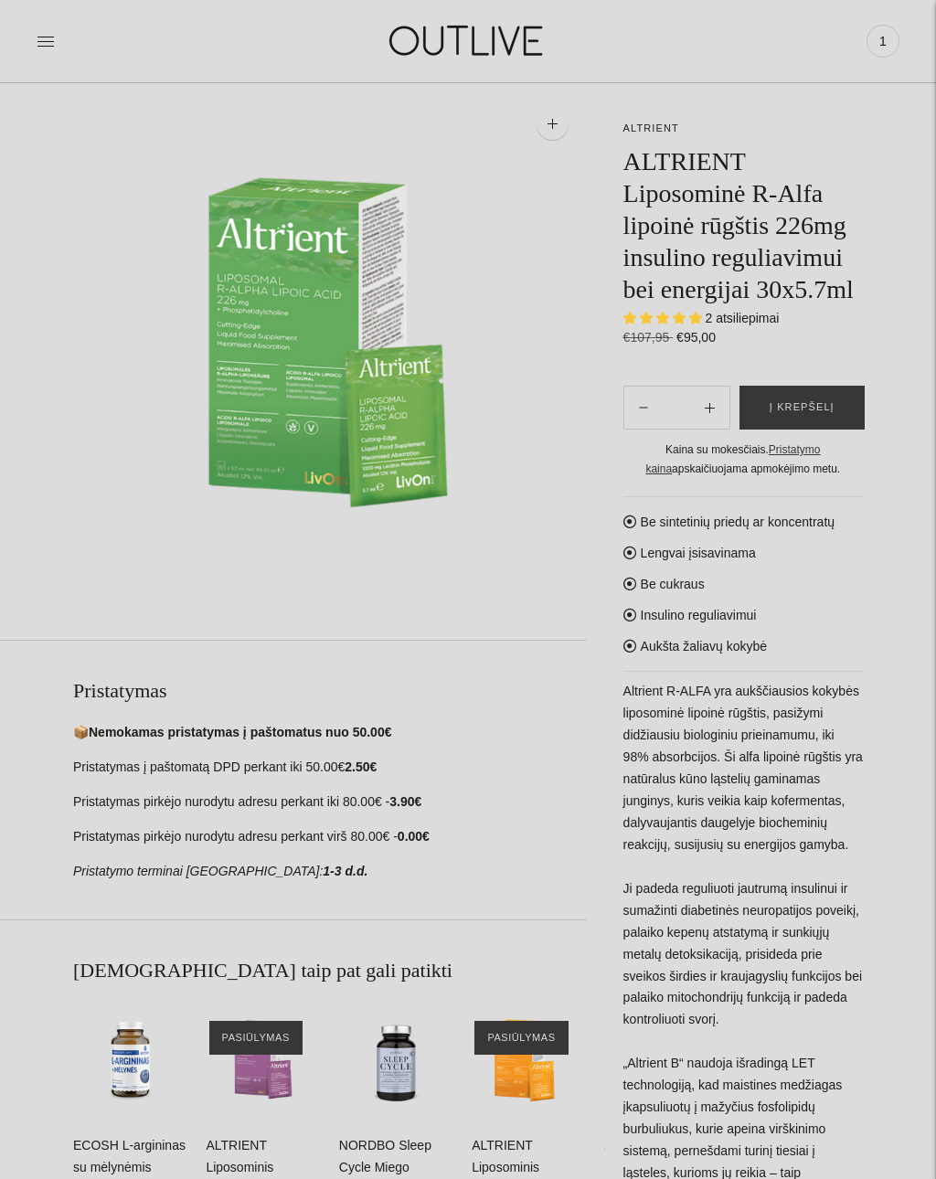
scroll to position [0, 0]
